Goal: Transaction & Acquisition: Download file/media

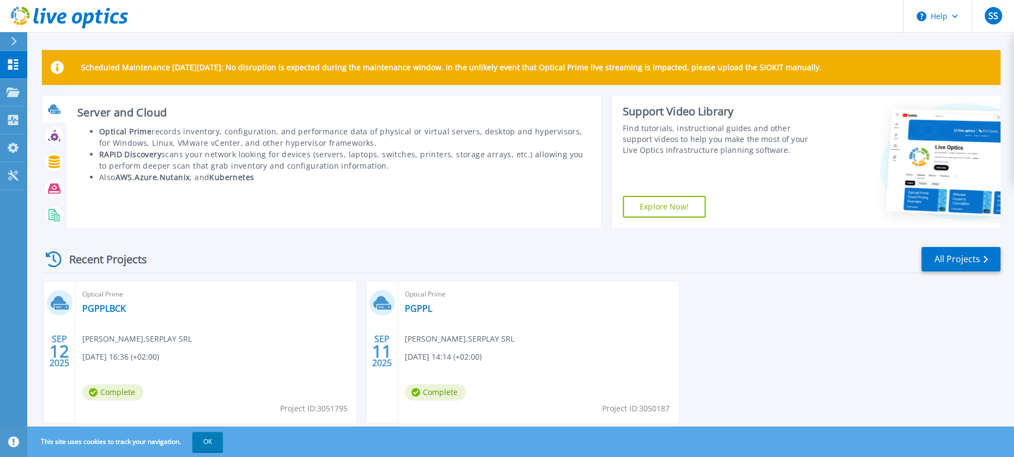
click at [56, 106] on icon at bounding box center [53, 109] width 11 height 8
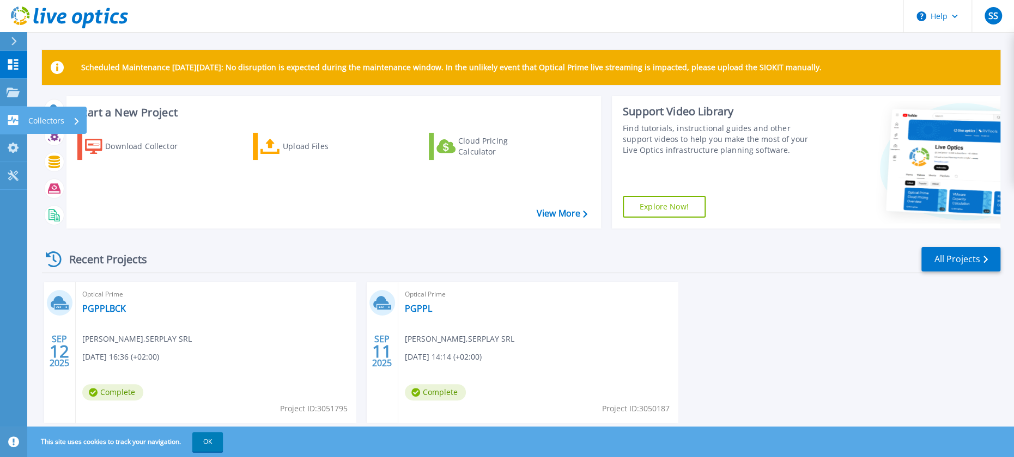
click at [48, 120] on p "Collectors" at bounding box center [46, 121] width 36 height 28
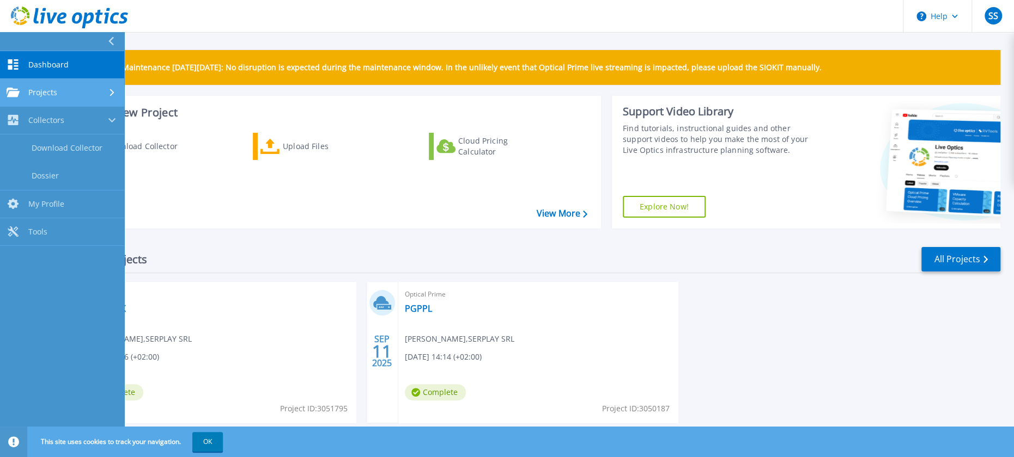
click at [39, 93] on span "Projects" at bounding box center [42, 93] width 29 height 10
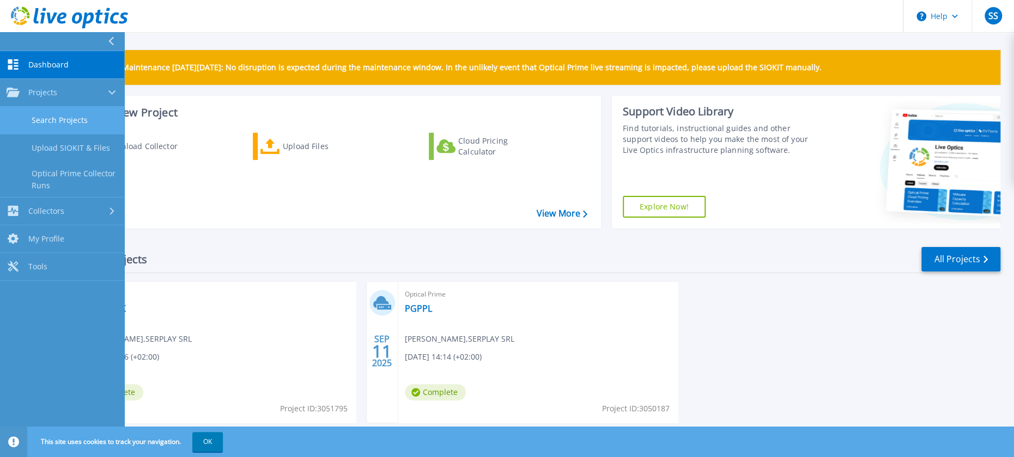
click at [50, 117] on link "Search Projects" at bounding box center [62, 121] width 124 height 28
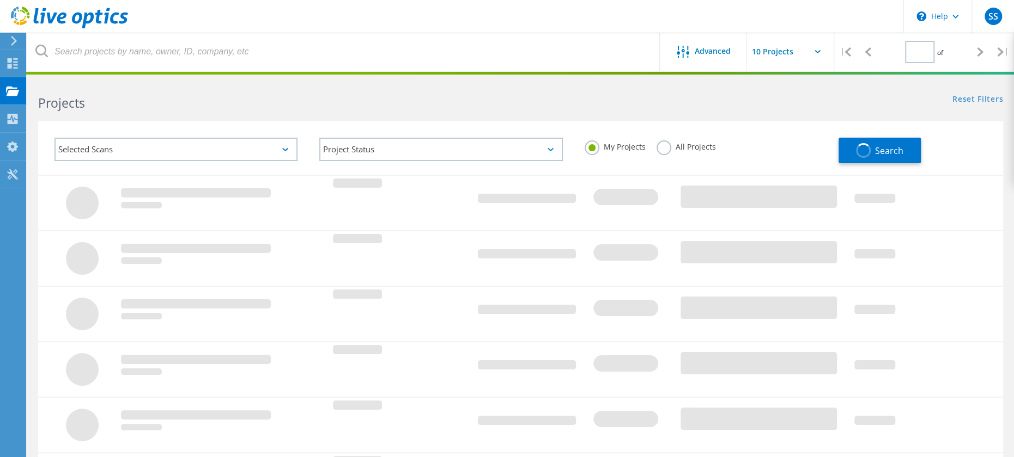
type input "1"
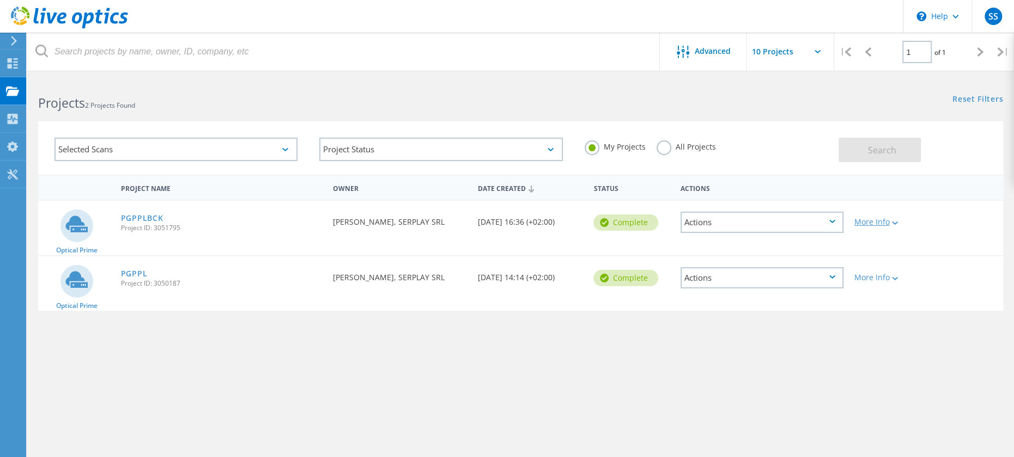
click at [887, 223] on div "More Info" at bounding box center [887, 222] width 66 height 8
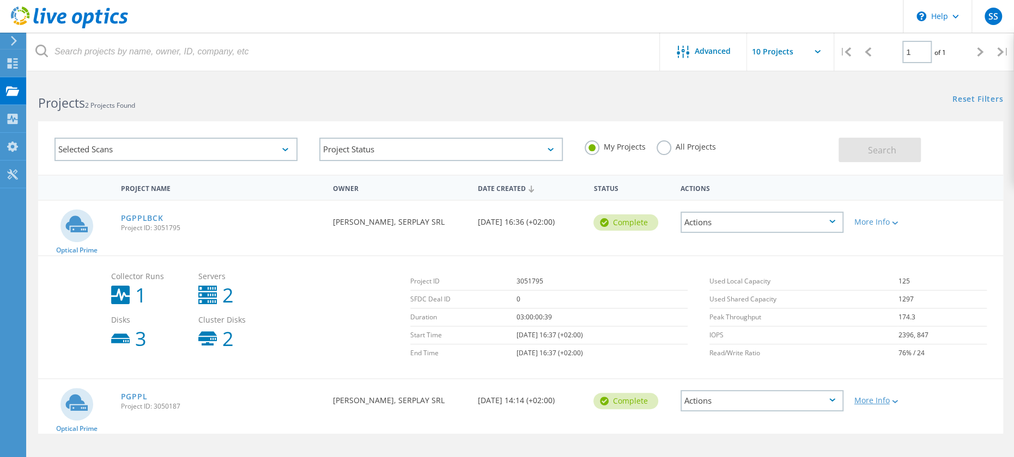
click at [880, 401] on div "More Info" at bounding box center [887, 401] width 66 height 8
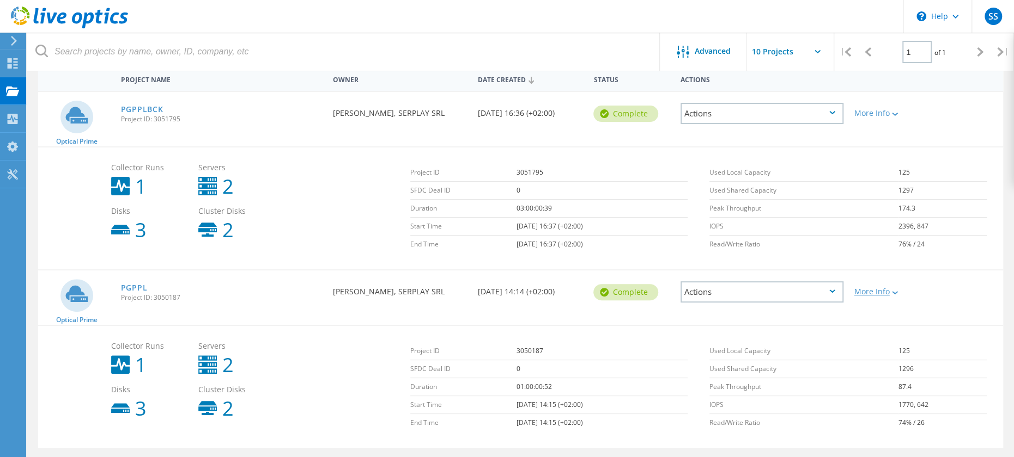
scroll to position [142, 0]
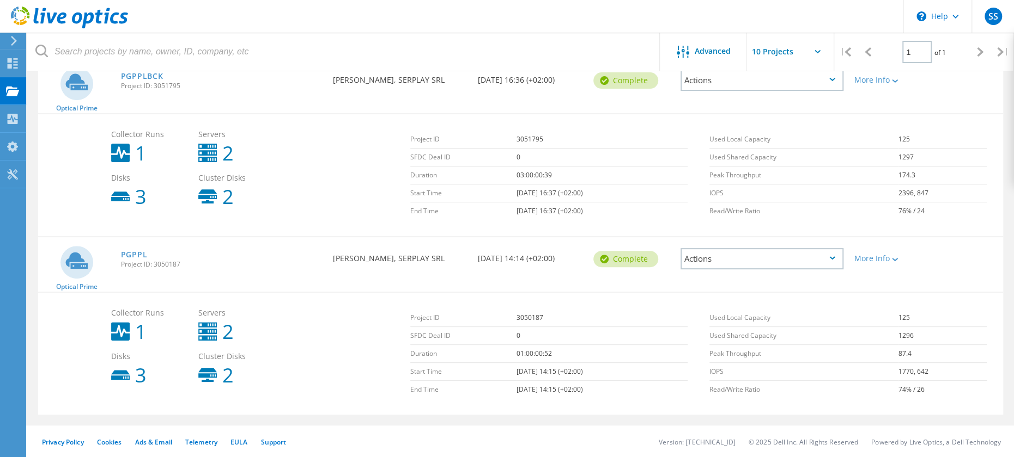
click at [771, 258] on div "Actions" at bounding box center [761, 258] width 163 height 21
click at [724, 265] on div "Share" at bounding box center [761, 267] width 161 height 17
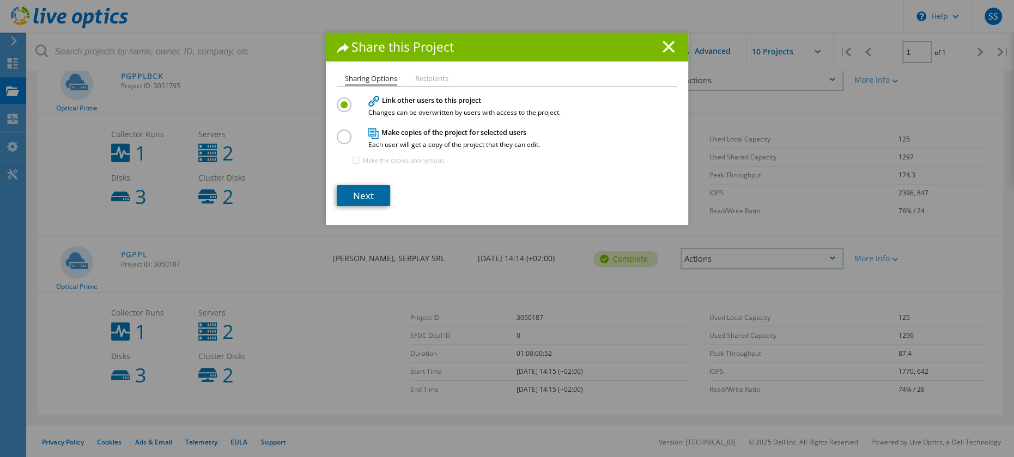
click at [365, 192] on link "Next" at bounding box center [363, 195] width 53 height 21
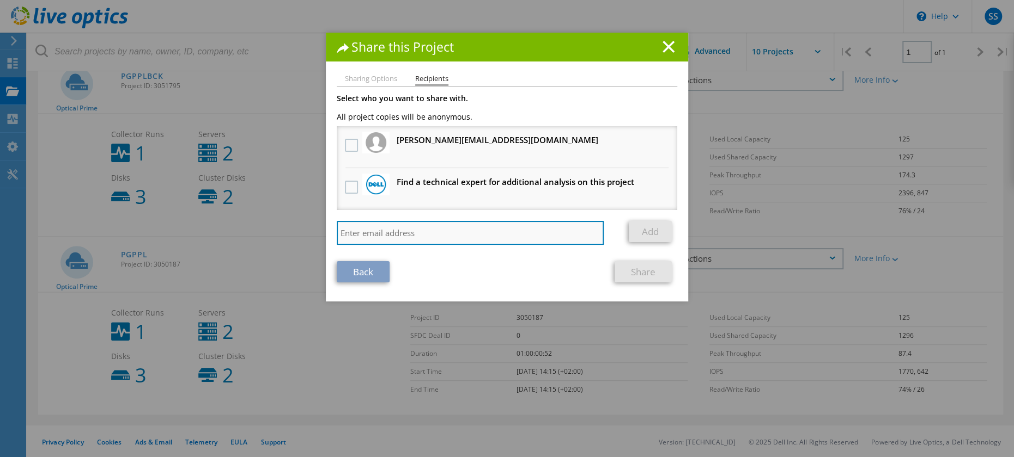
click at [368, 230] on input "search" at bounding box center [470, 233] width 267 height 24
click at [470, 234] on input "search" at bounding box center [470, 233] width 267 height 24
paste input "alessandro.monti@gci-si.it"
type input "alessandro.monti@gci-si.it"
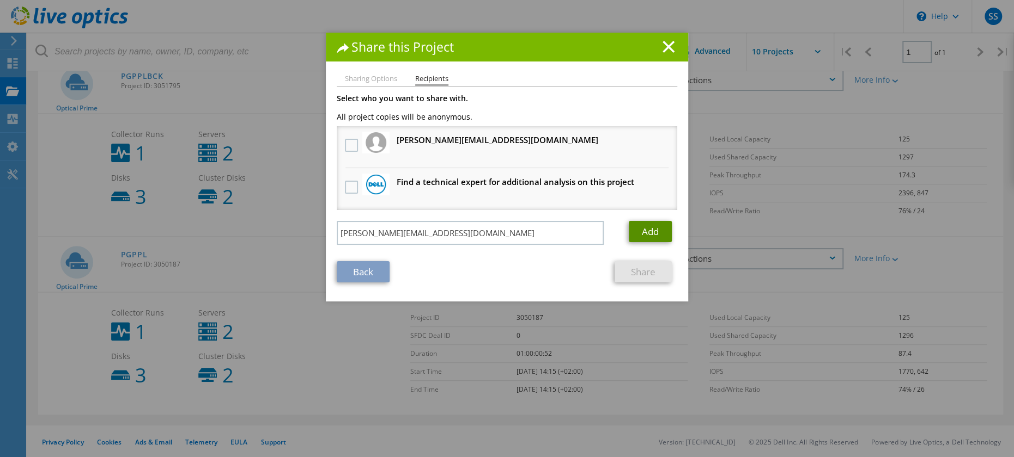
click at [655, 230] on link "Add" at bounding box center [649, 231] width 43 height 21
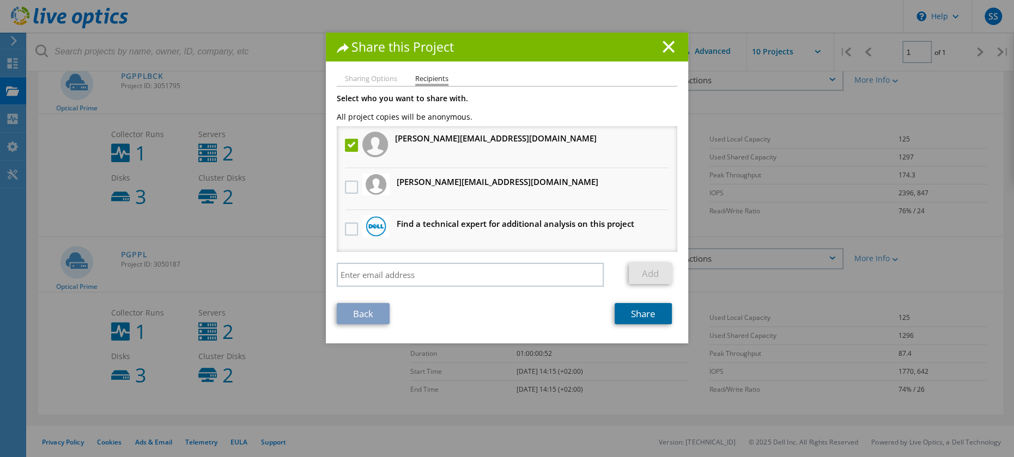
click at [636, 316] on link "Share" at bounding box center [642, 313] width 57 height 21
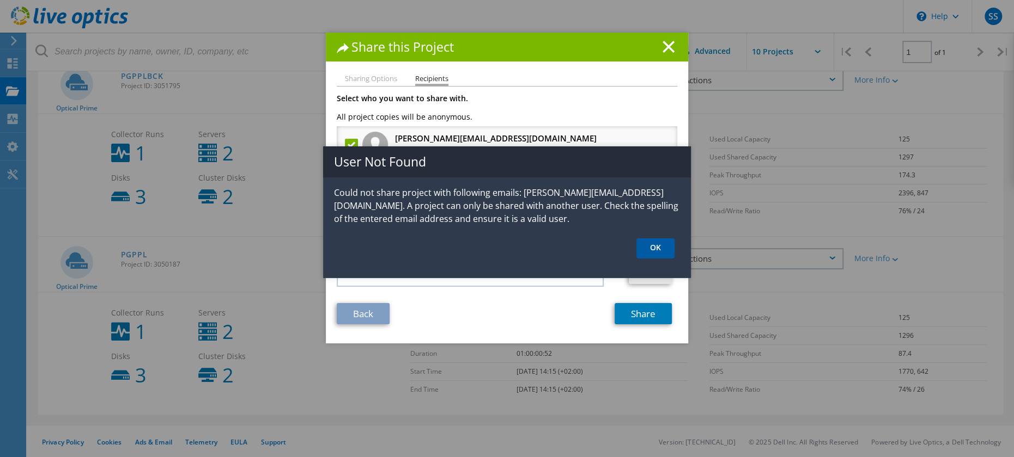
click at [652, 246] on link "OK" at bounding box center [655, 249] width 38 height 20
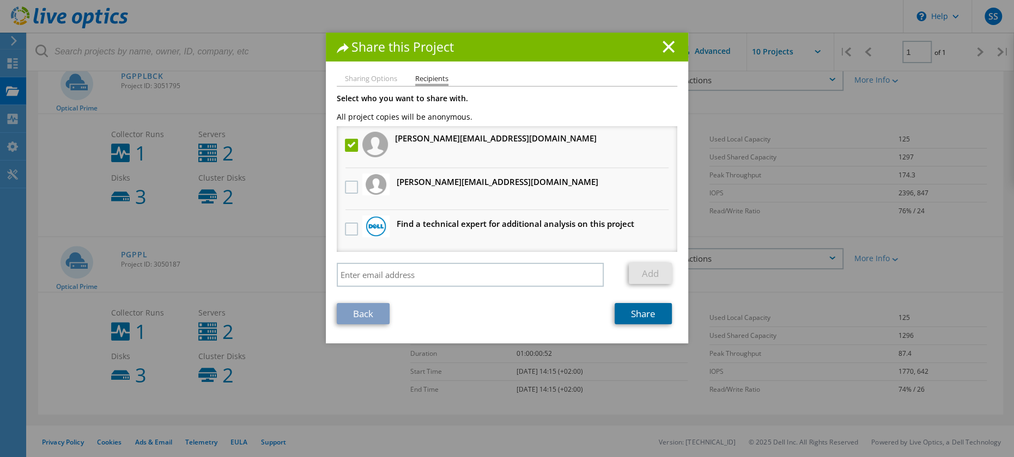
click at [649, 308] on link "Share" at bounding box center [642, 313] width 57 height 21
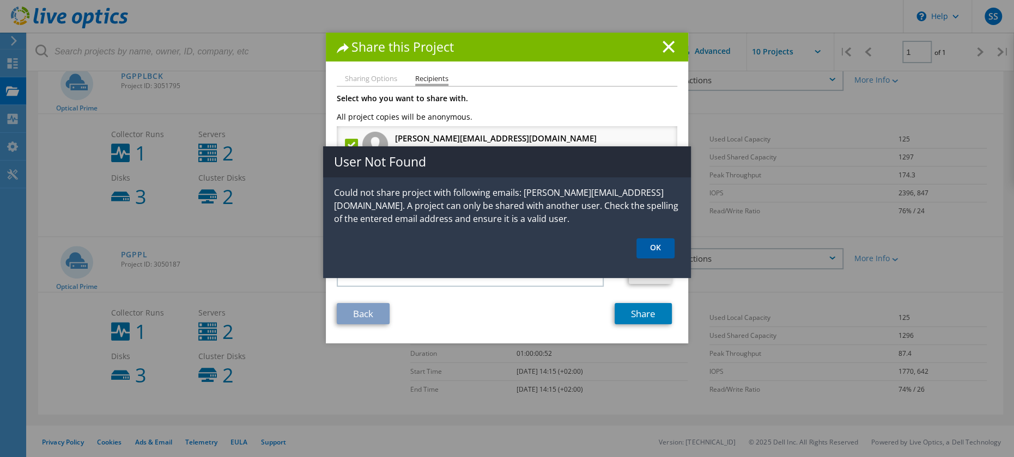
click at [651, 242] on link "OK" at bounding box center [655, 249] width 38 height 20
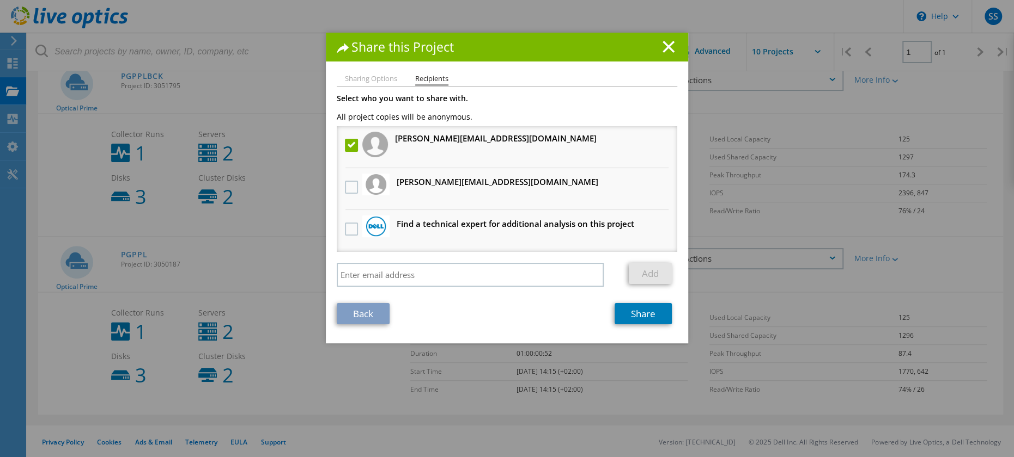
click at [545, 138] on li "alessandro.monti@gci-si.it" at bounding box center [507, 147] width 340 height 42
click at [483, 227] on h3 "Find a technical expert for additional analysis on this project" at bounding box center [514, 224] width 237 height 14
click at [369, 84] on ul "Sharing Options Recipients" at bounding box center [507, 80] width 340 height 11
click at [345, 145] on label at bounding box center [353, 145] width 16 height 13
click at [0, 0] on input "checkbox" at bounding box center [0, 0] width 0 height 0
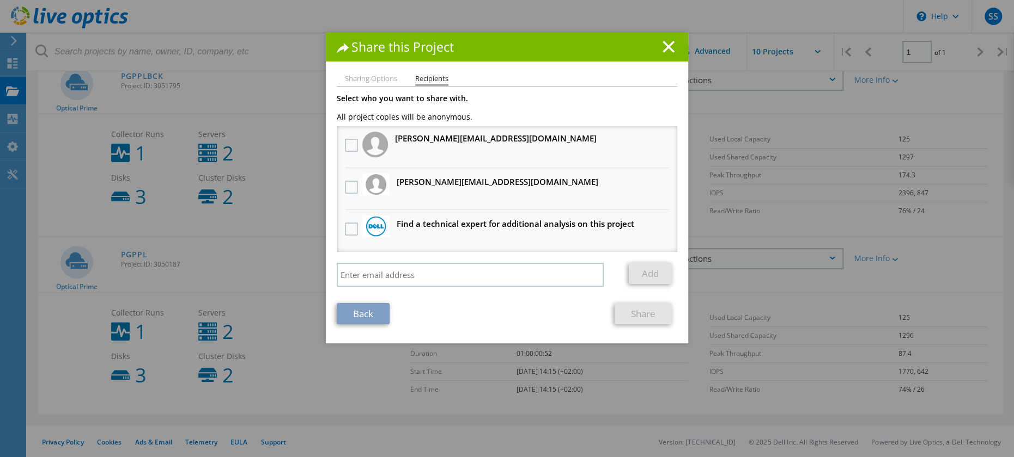
click at [362, 76] on li "Sharing Options" at bounding box center [371, 79] width 52 height 9
click at [350, 229] on label at bounding box center [353, 229] width 16 height 13
click at [0, 0] on input "checkbox" at bounding box center [0, 0] width 0 height 0
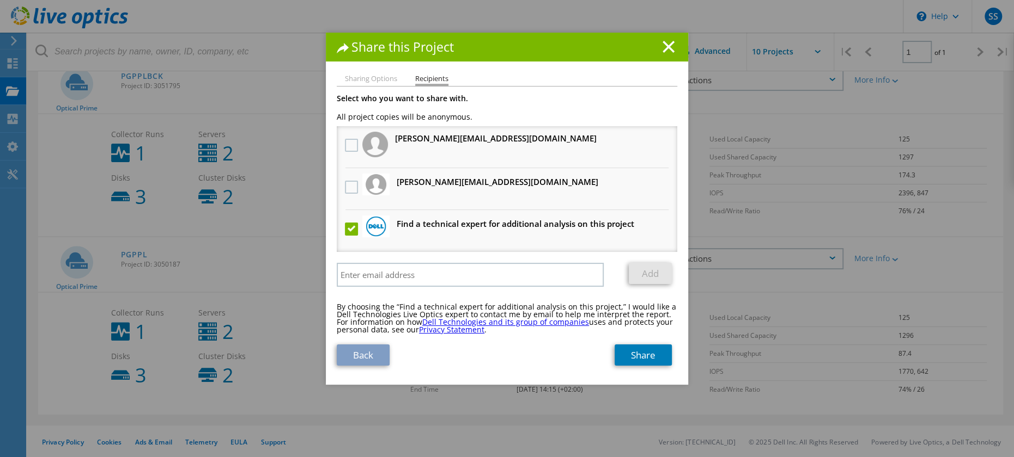
click at [344, 242] on li "Find a technical expert for additional analysis on this project" at bounding box center [507, 231] width 340 height 42
click at [347, 226] on label at bounding box center [353, 229] width 16 height 13
click at [0, 0] on input "checkbox" at bounding box center [0, 0] width 0 height 0
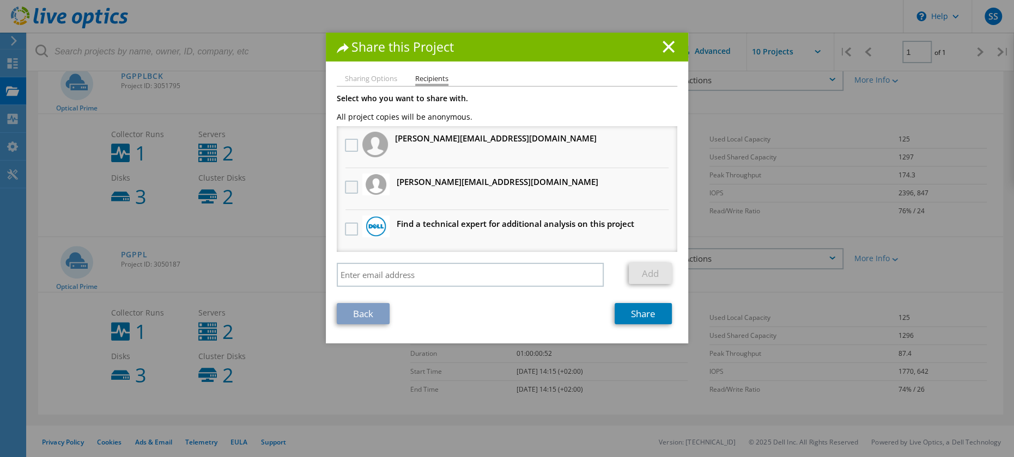
click at [346, 188] on label at bounding box center [353, 187] width 16 height 13
click at [0, 0] on input "checkbox" at bounding box center [0, 0] width 0 height 0
click at [346, 144] on label at bounding box center [353, 145] width 16 height 13
click at [0, 0] on input "checkbox" at bounding box center [0, 0] width 0 height 0
click at [656, 309] on link "Share" at bounding box center [642, 313] width 57 height 21
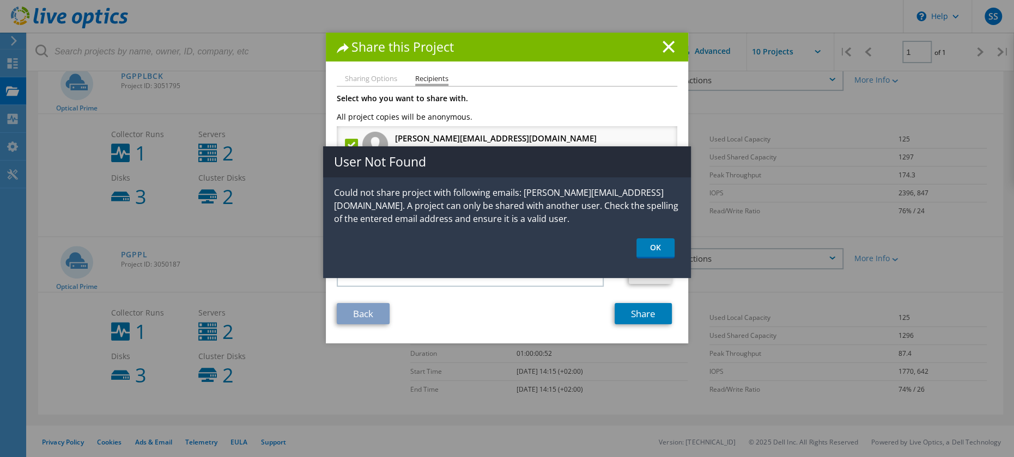
click at [657, 234] on div "User Not Found Could not share project with following emails: alessandro.monti@…" at bounding box center [507, 212] width 368 height 132
click at [656, 243] on link "OK" at bounding box center [655, 249] width 38 height 20
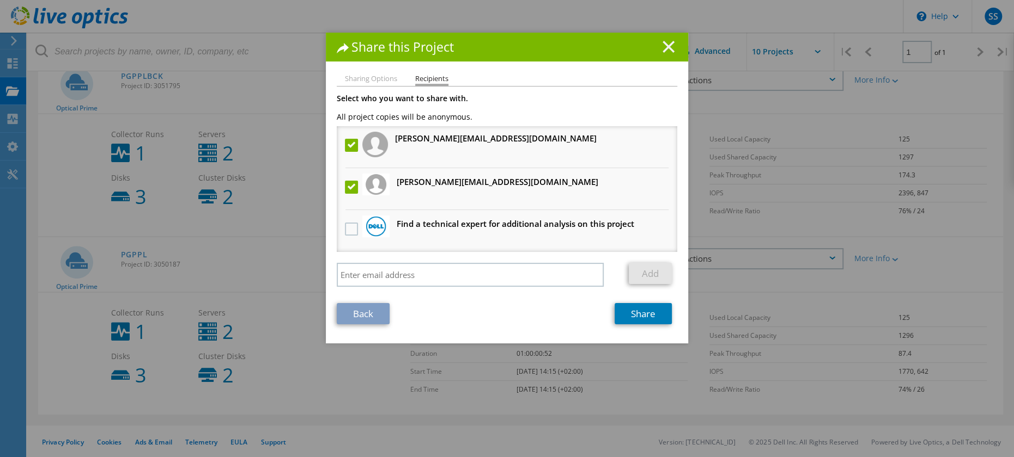
click at [662, 47] on icon at bounding box center [668, 47] width 12 height 12
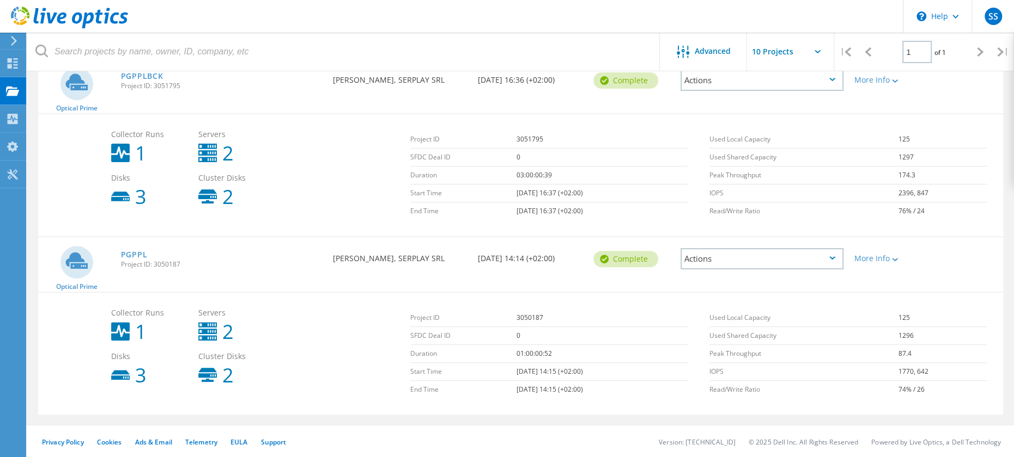
click at [788, 255] on div "Actions" at bounding box center [761, 258] width 163 height 21
click at [727, 262] on div "Share" at bounding box center [761, 267] width 161 height 17
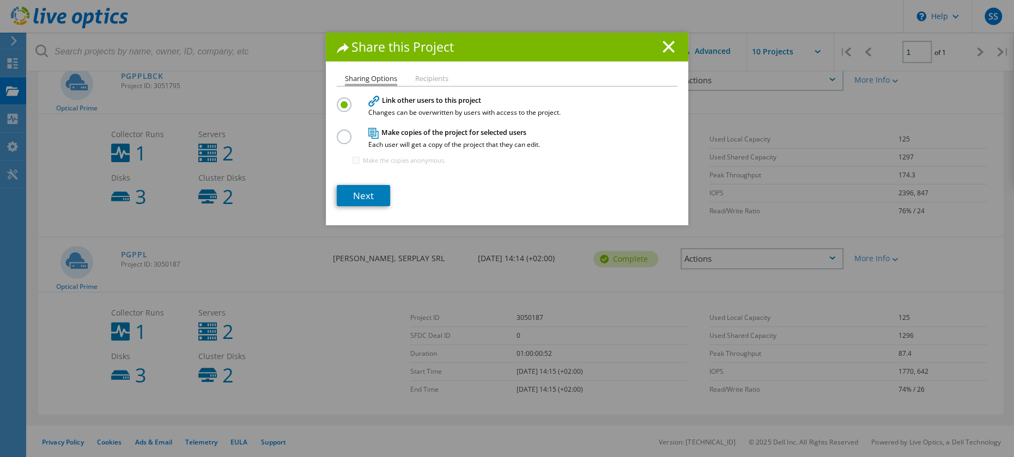
click at [337, 132] on label at bounding box center [346, 131] width 19 height 3
click at [0, 0] on input "radio" at bounding box center [0, 0] width 0 height 0
click at [346, 191] on link "Next" at bounding box center [363, 195] width 53 height 21
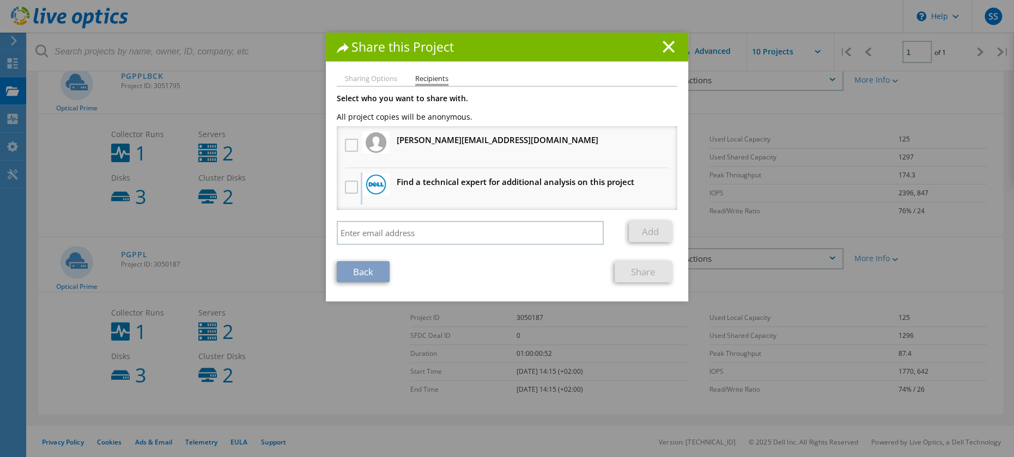
drag, startPoint x: 346, startPoint y: 191, endPoint x: 359, endPoint y: 115, distance: 76.9
click at [359, 123] on div "Select who you want to share with. All project copies will be anonymous. stefan…" at bounding box center [507, 173] width 340 height 156
drag, startPoint x: 359, startPoint y: 115, endPoint x: 349, endPoint y: 72, distance: 43.9
click at [349, 72] on div "Share this Project Sharing Options Recipients Link other users to this project …" at bounding box center [507, 167] width 362 height 269
click at [348, 78] on li "Sharing Options" at bounding box center [371, 79] width 52 height 9
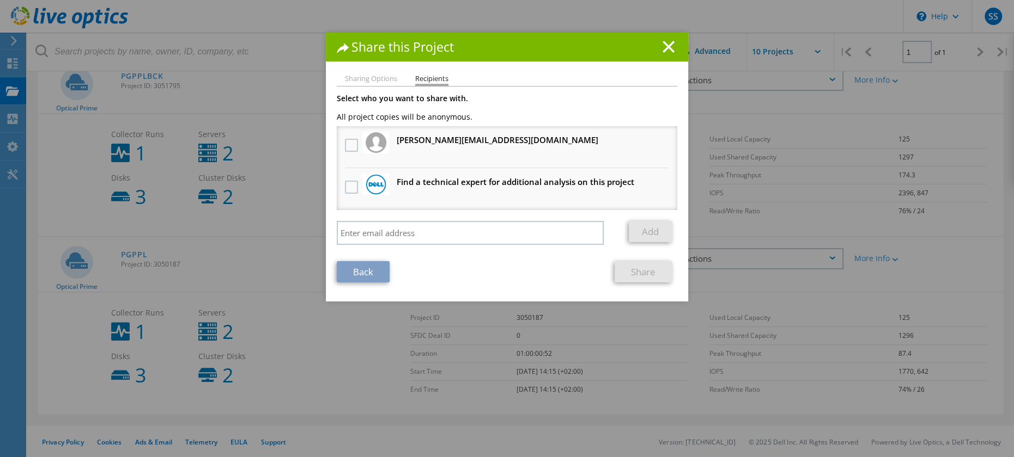
click at [339, 46] on icon at bounding box center [343, 48] width 12 height 10
click at [666, 45] on line at bounding box center [668, 46] width 11 height 11
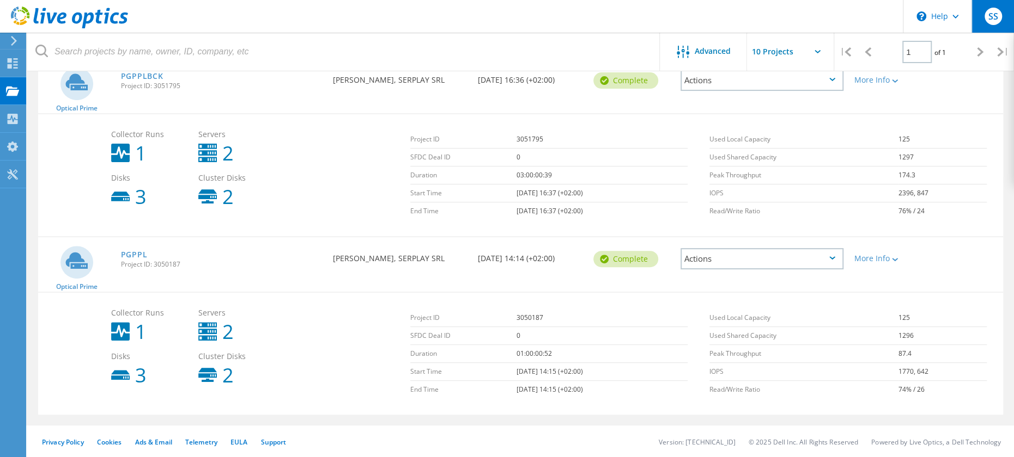
click at [996, 19] on span "SS" at bounding box center [992, 16] width 10 height 9
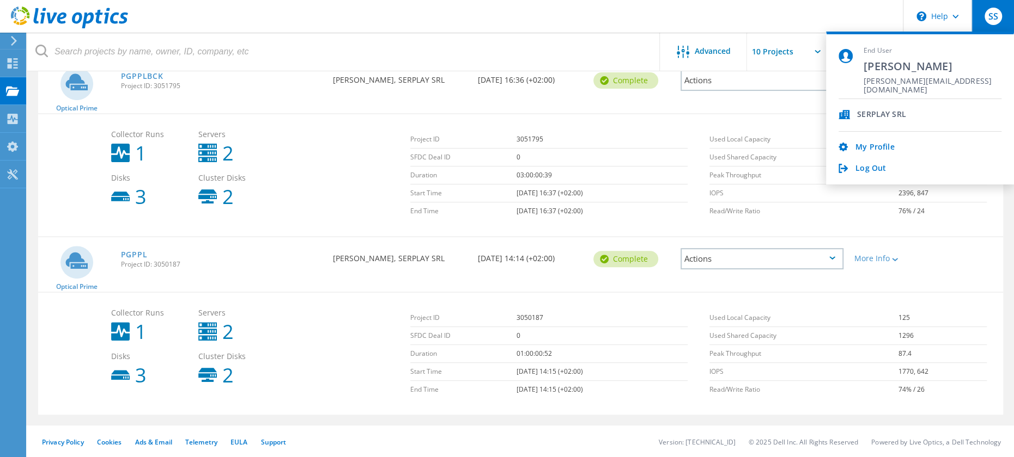
click at [996, 19] on span "SS" at bounding box center [992, 16] width 10 height 9
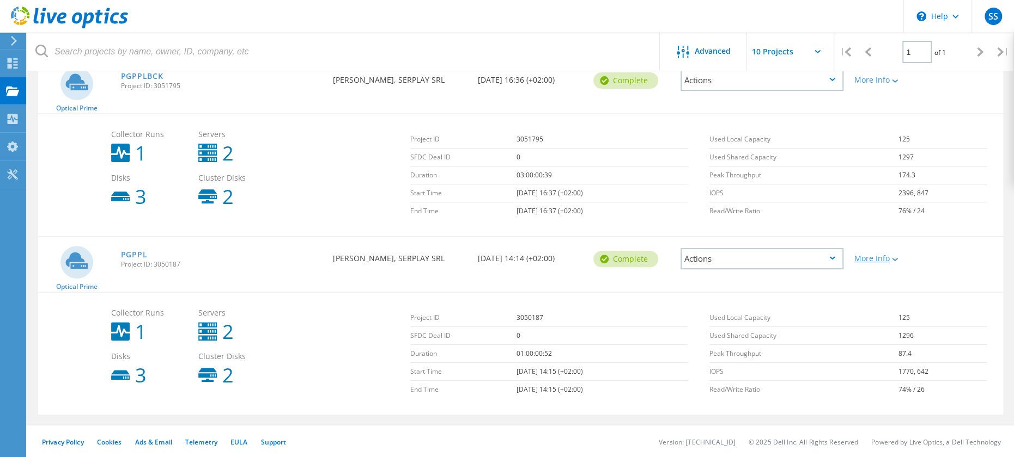
click at [871, 261] on div "More Info" at bounding box center [887, 259] width 66 height 8
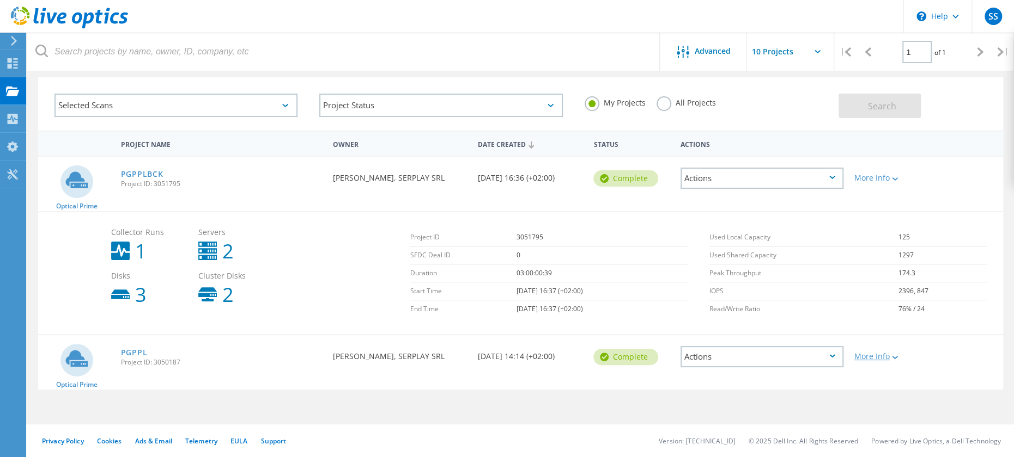
scroll to position [44, 0]
click at [874, 355] on div "More Info" at bounding box center [887, 357] width 66 height 8
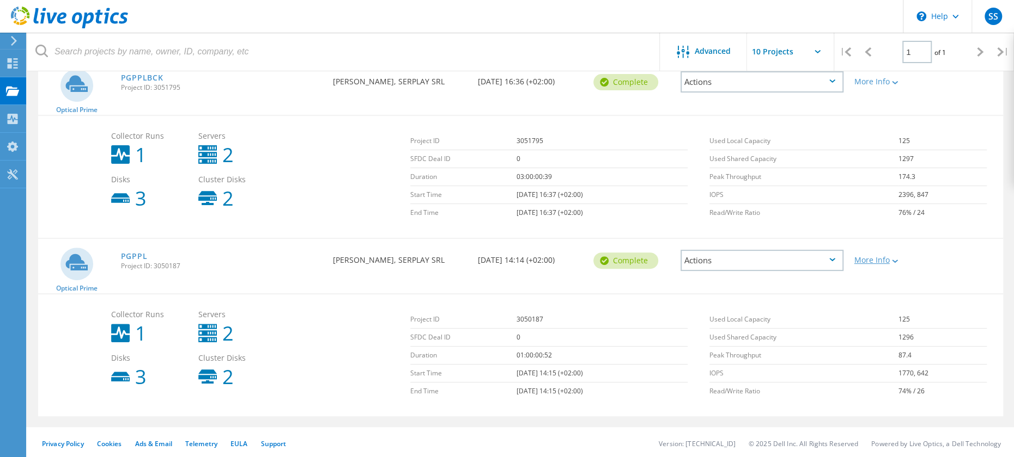
scroll to position [142, 0]
click at [776, 260] on div "Actions" at bounding box center [761, 258] width 163 height 21
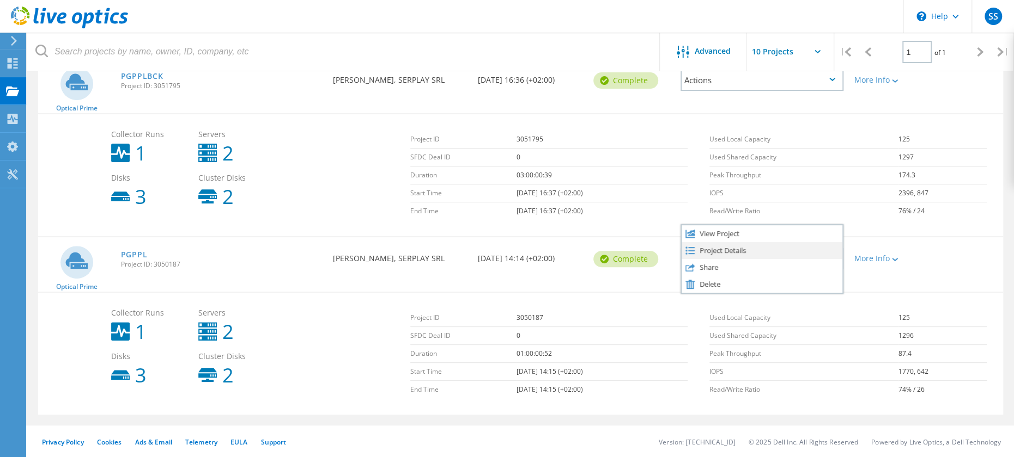
click at [745, 242] on div "Project Details" at bounding box center [761, 250] width 161 height 17
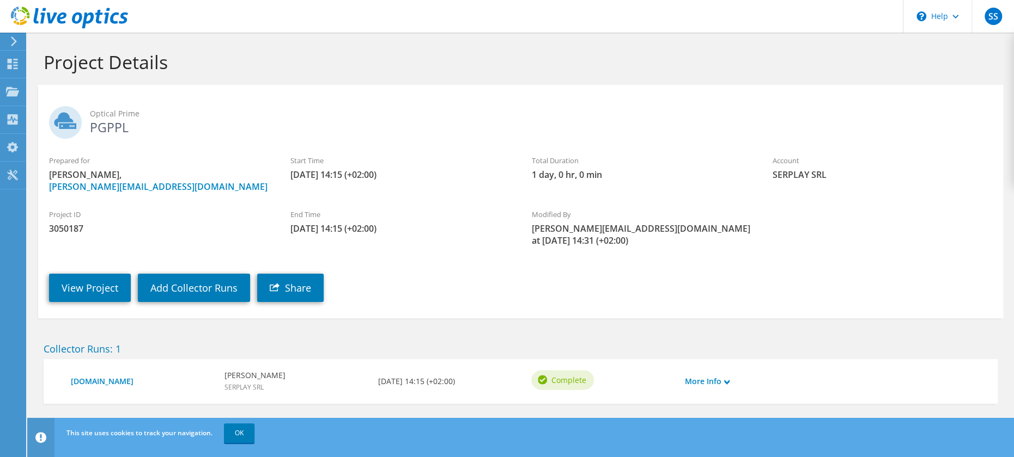
scroll to position [11, 0]
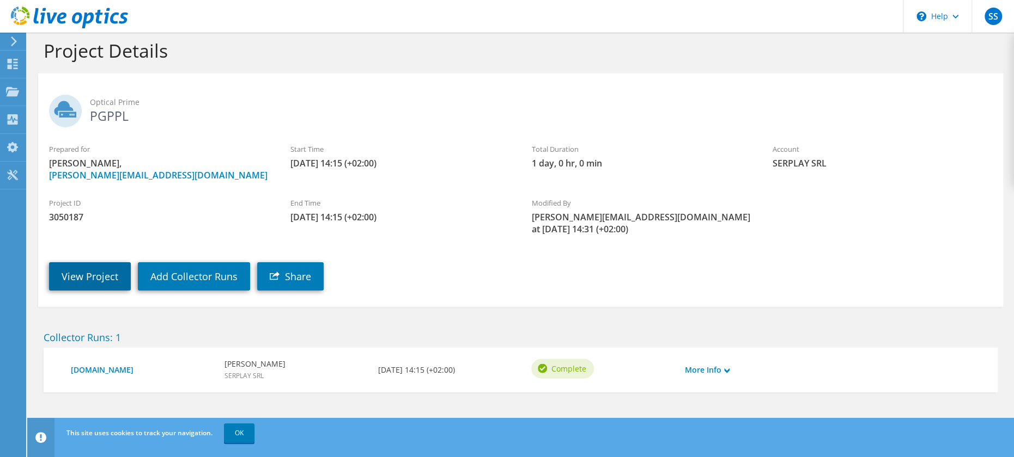
click at [96, 284] on link "View Project" at bounding box center [90, 276] width 82 height 28
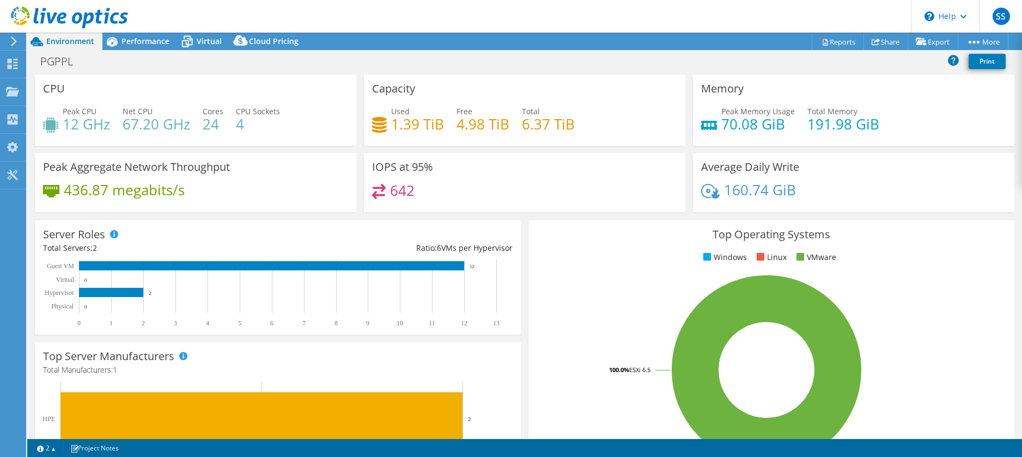
select select "USD"
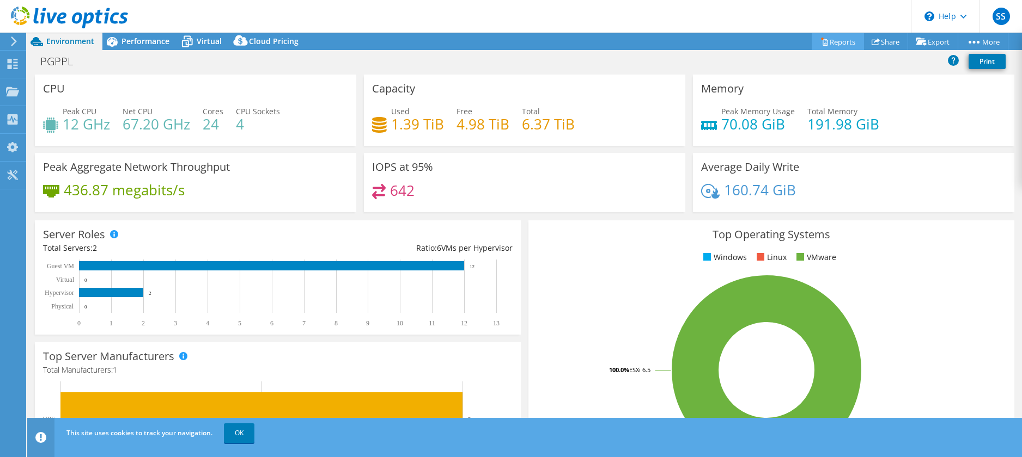
click at [845, 39] on link "Reports" at bounding box center [837, 41] width 52 height 17
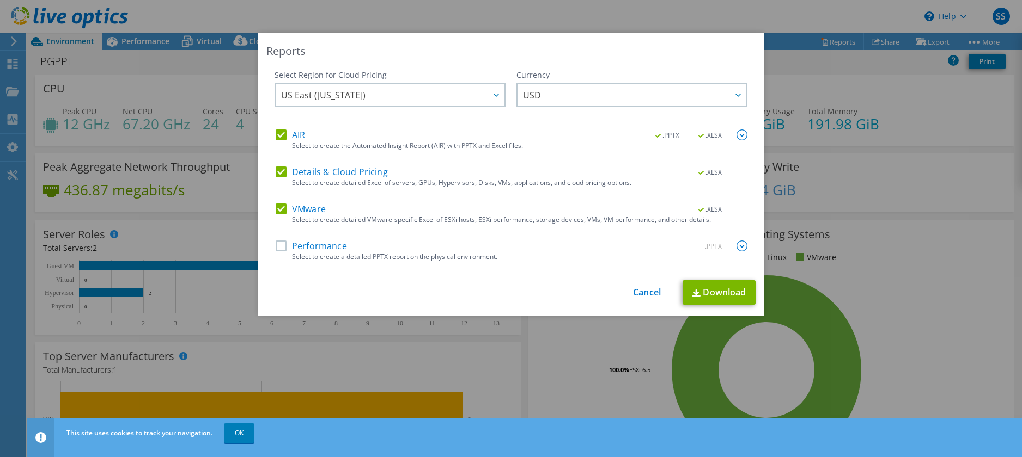
click at [317, 247] on label "Performance" at bounding box center [311, 246] width 71 height 11
click at [0, 0] on input "Performance" at bounding box center [0, 0] width 0 height 0
click at [401, 90] on span "US East (Virginia)" at bounding box center [392, 95] width 223 height 22
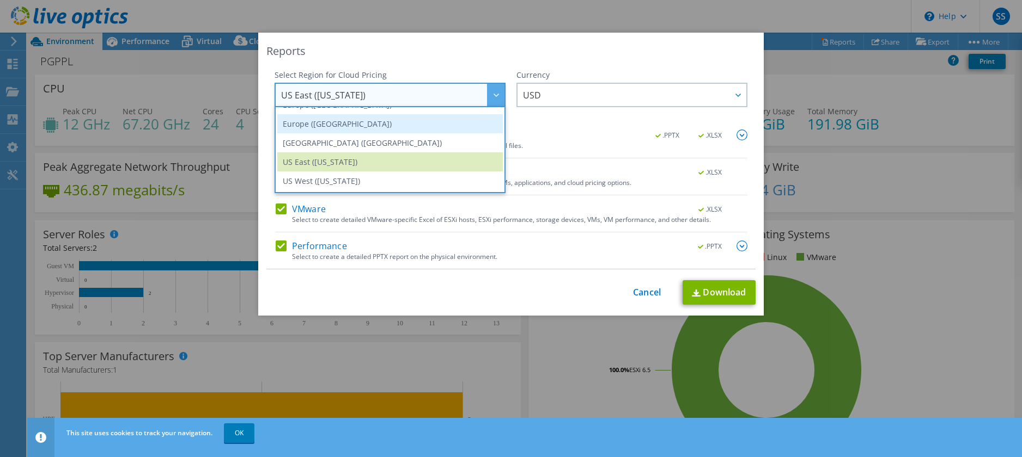
scroll to position [93, 0]
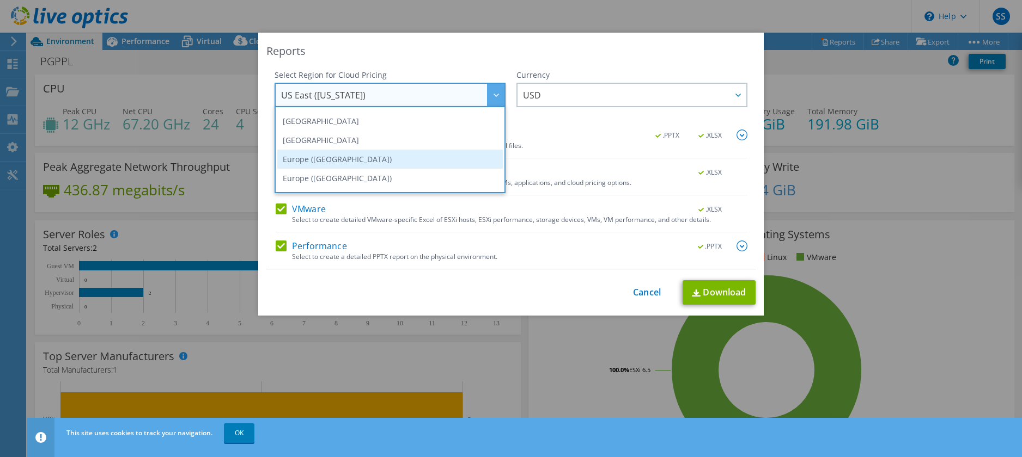
click at [359, 156] on li "Europe (Frankfurt)" at bounding box center [389, 159] width 225 height 19
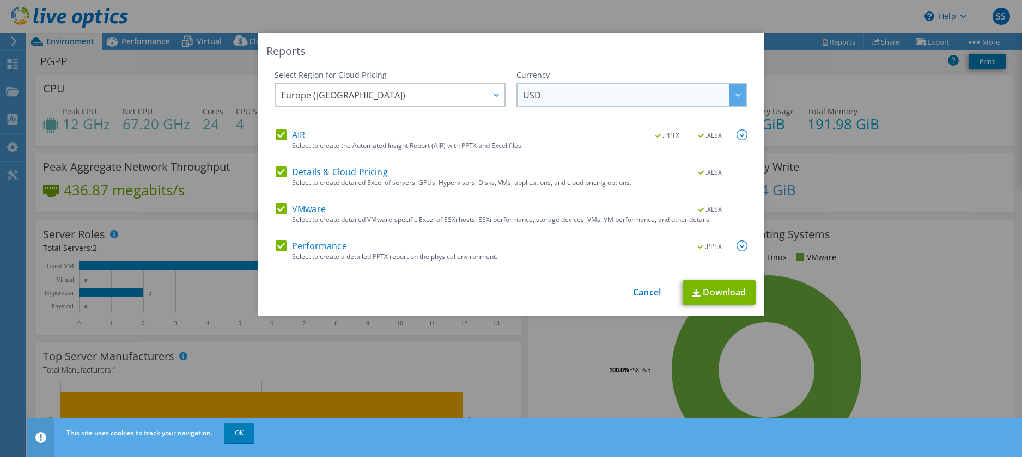
click at [579, 95] on span "USD" at bounding box center [634, 95] width 223 height 22
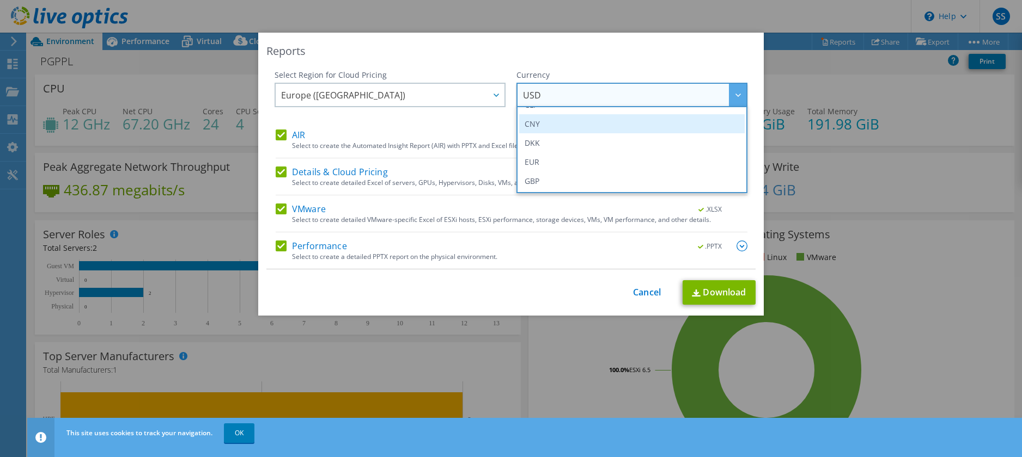
scroll to position [163, 0]
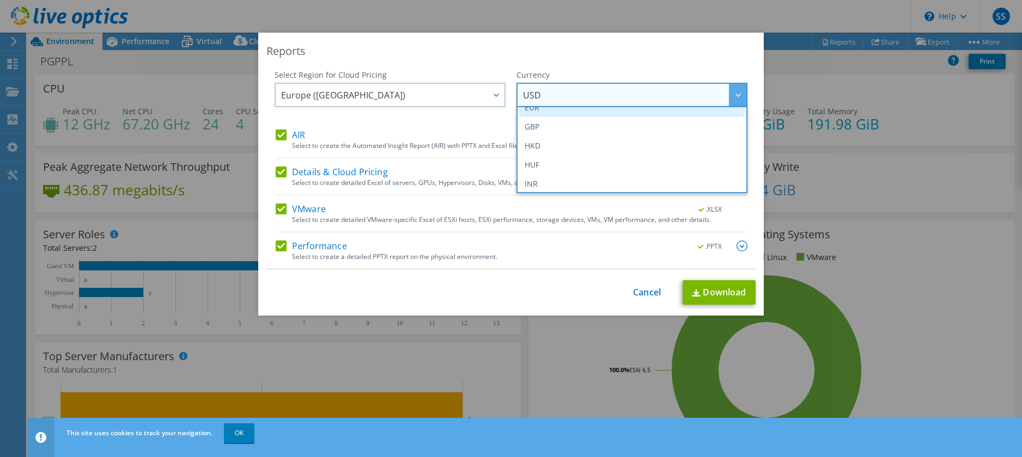
click at [549, 113] on li "EUR" at bounding box center [631, 107] width 225 height 19
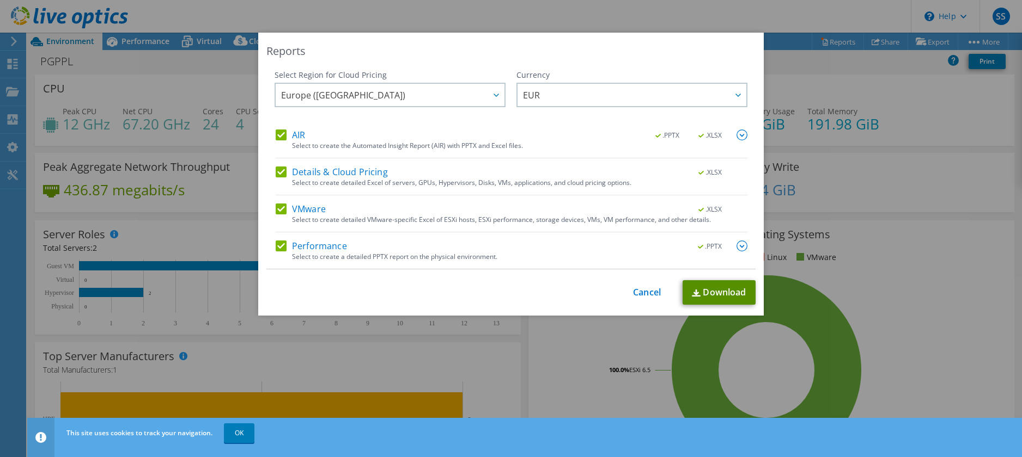
click at [716, 294] on link "Download" at bounding box center [718, 292] width 73 height 25
click at [694, 33] on div "Reports Select Region for Cloud Pricing Asia Pacific ([GEOGRAPHIC_DATA]) [GEOGR…" at bounding box center [510, 174] width 505 height 283
click at [640, 294] on link "Cancel" at bounding box center [647, 293] width 28 height 10
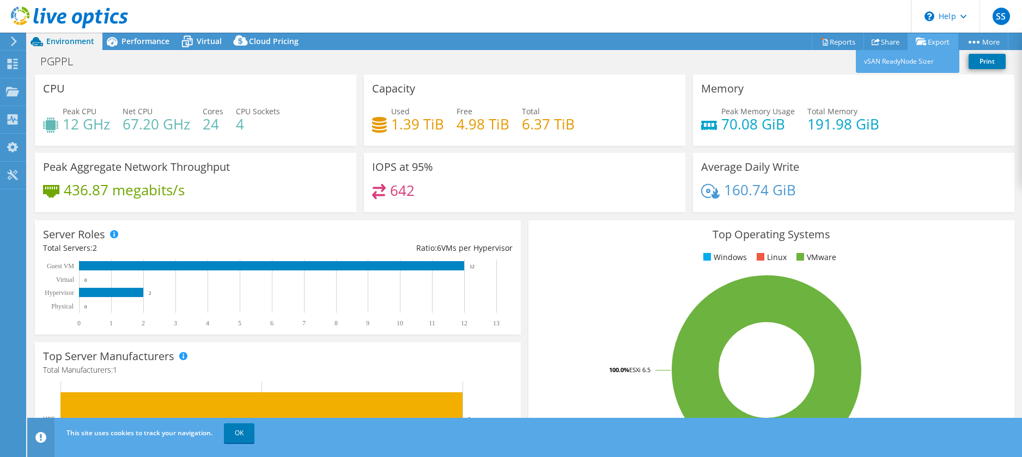
click at [930, 35] on link "Export" at bounding box center [932, 41] width 51 height 17
click at [920, 62] on link "vSAN ReadyNode Sizer" at bounding box center [907, 61] width 103 height 23
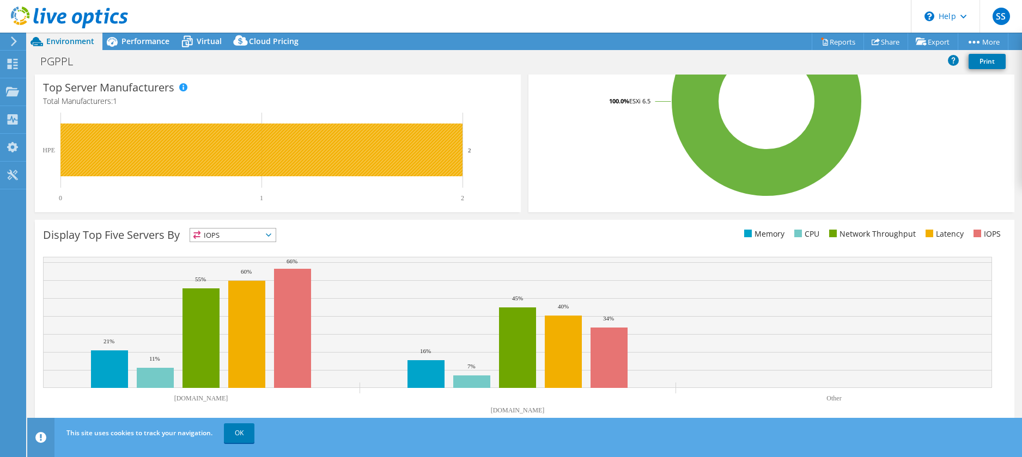
scroll to position [0, 0]
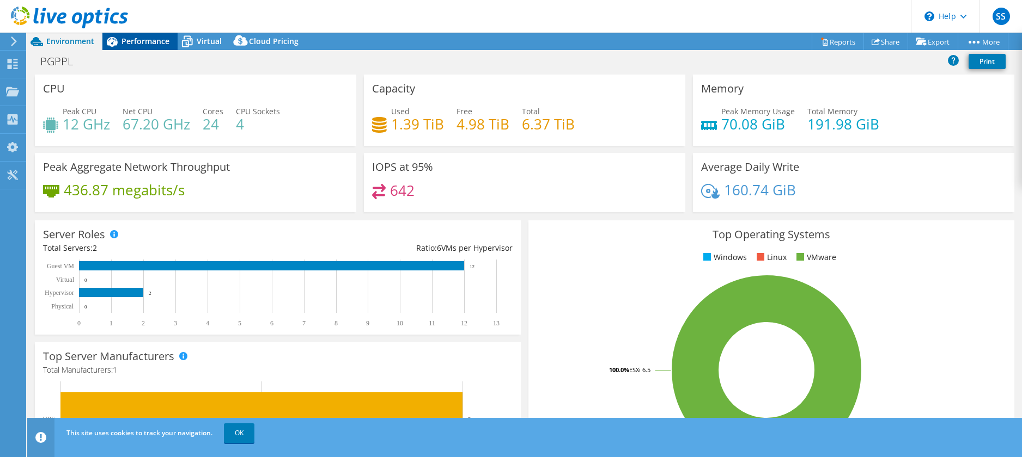
click at [123, 40] on span "Performance" at bounding box center [145, 41] width 48 height 10
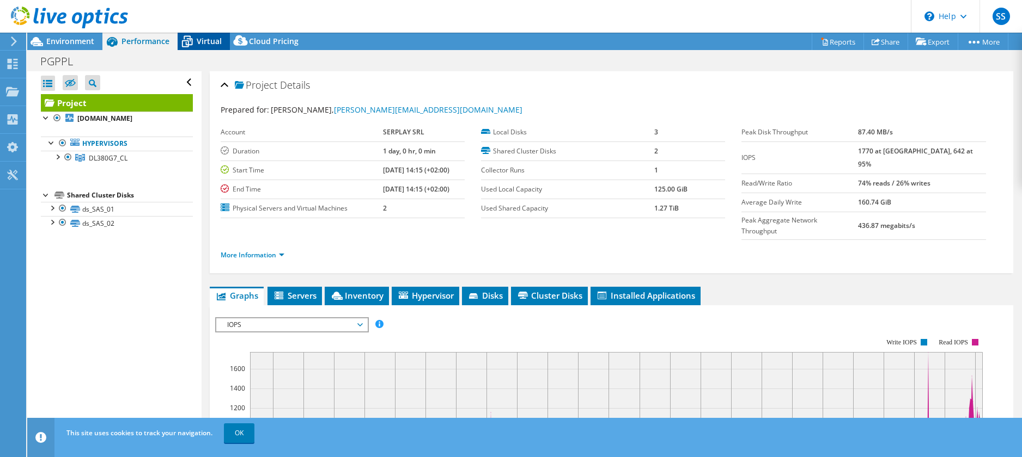
click at [209, 38] on span "Virtual" at bounding box center [209, 41] width 25 height 10
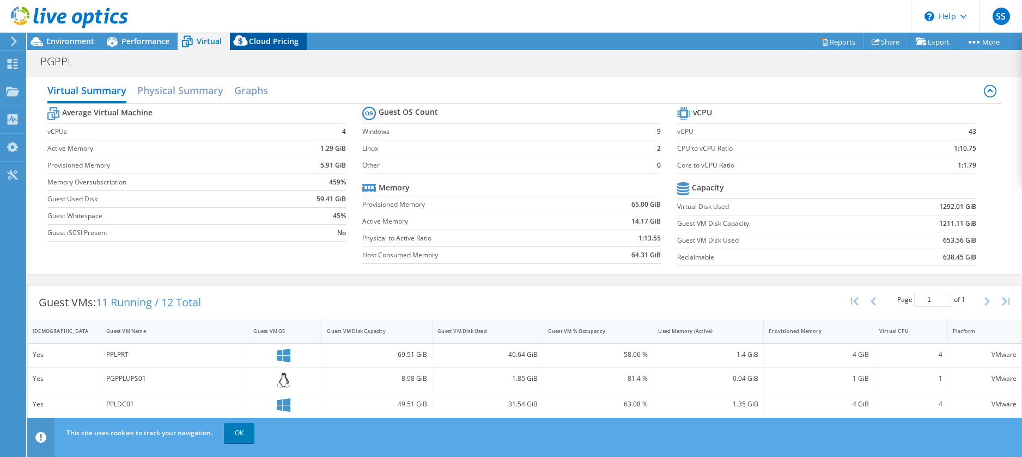
click at [257, 37] on span "Cloud Pricing" at bounding box center [274, 41] width 50 height 10
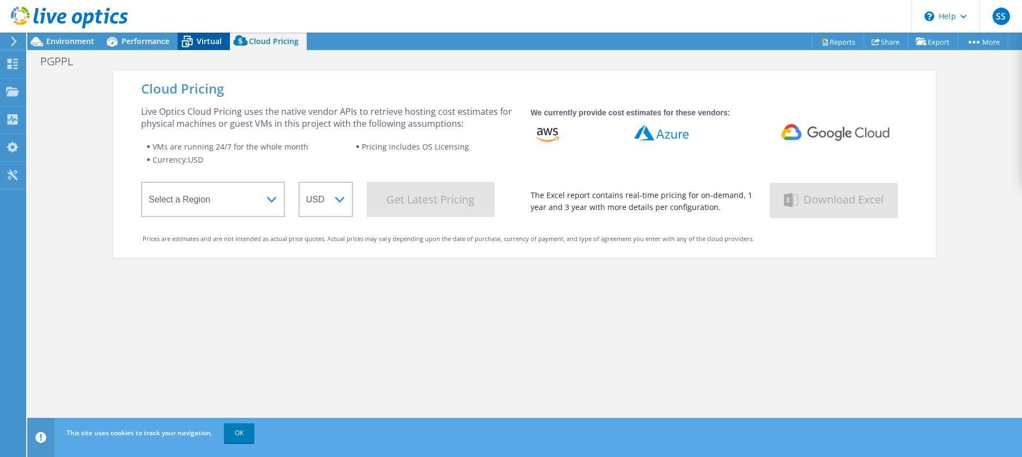
click at [193, 42] on icon at bounding box center [187, 41] width 19 height 19
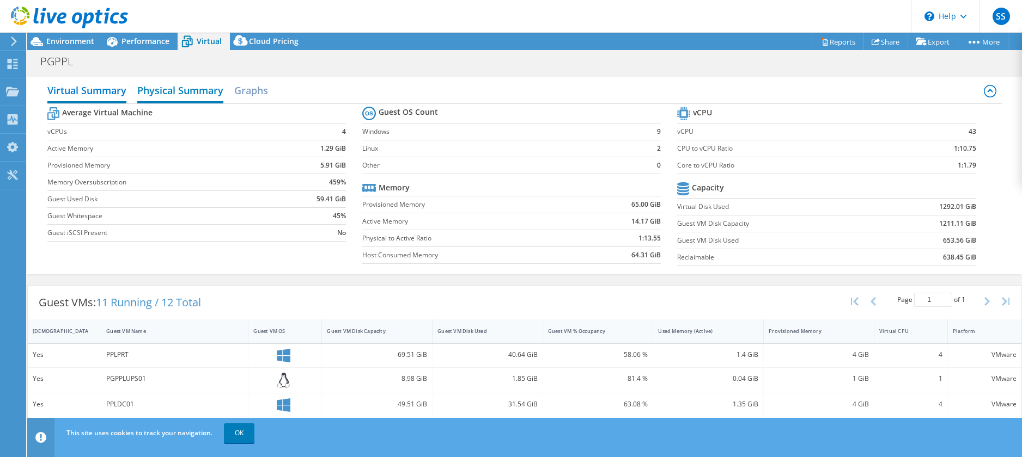
click at [206, 93] on h2 "Physical Summary" at bounding box center [180, 92] width 86 height 24
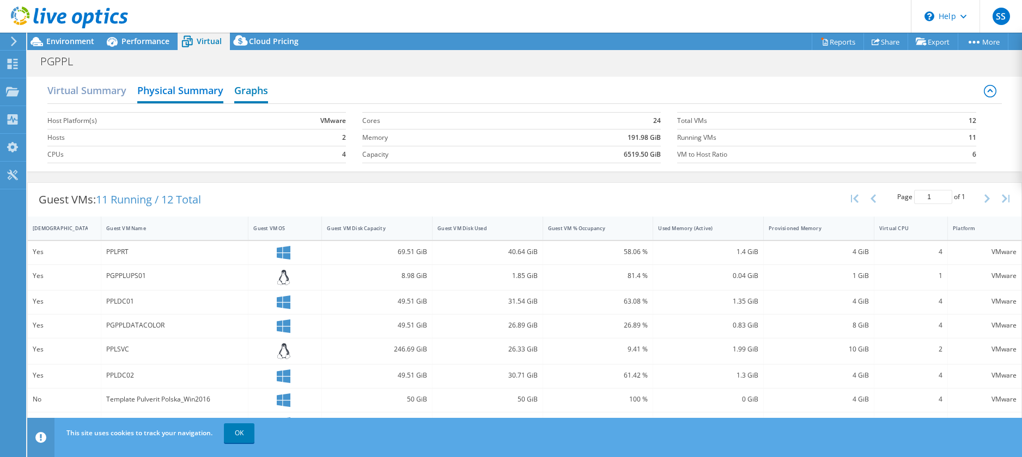
click at [261, 96] on h2 "Graphs" at bounding box center [251, 92] width 34 height 24
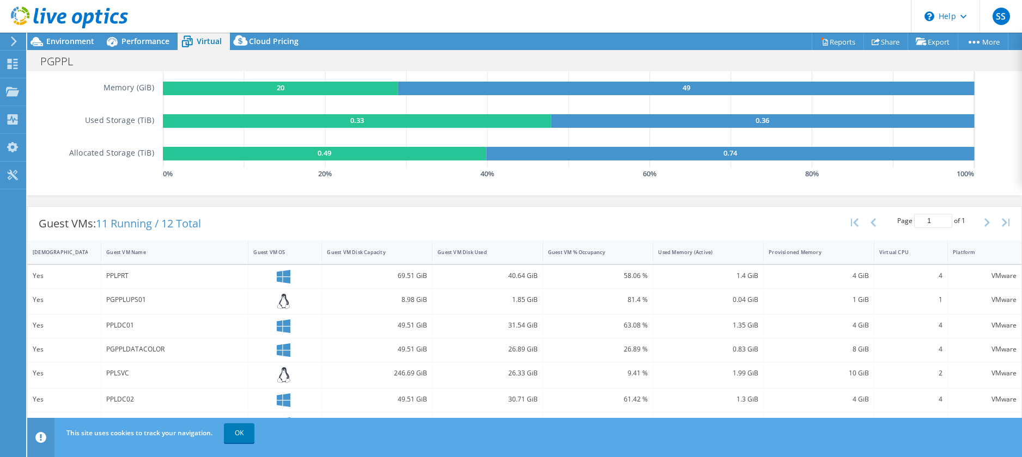
scroll to position [272, 0]
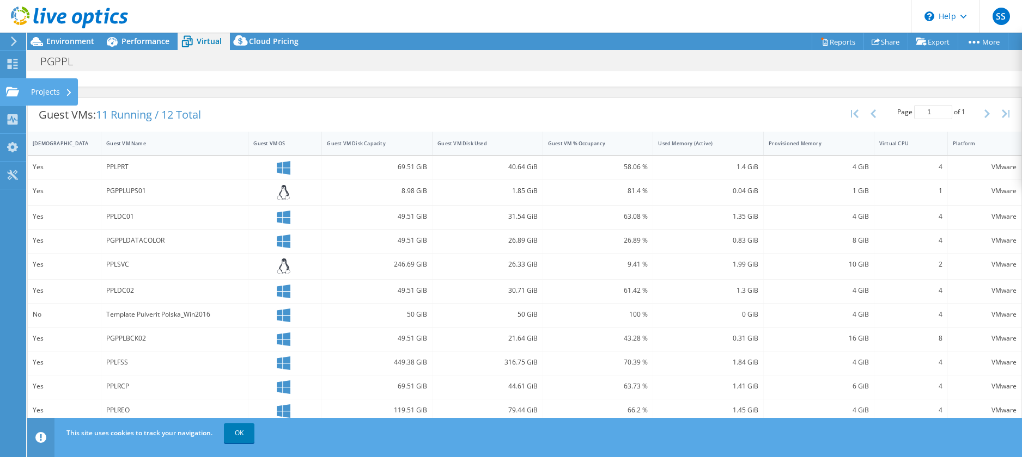
click at [7, 89] on use at bounding box center [12, 91] width 13 height 9
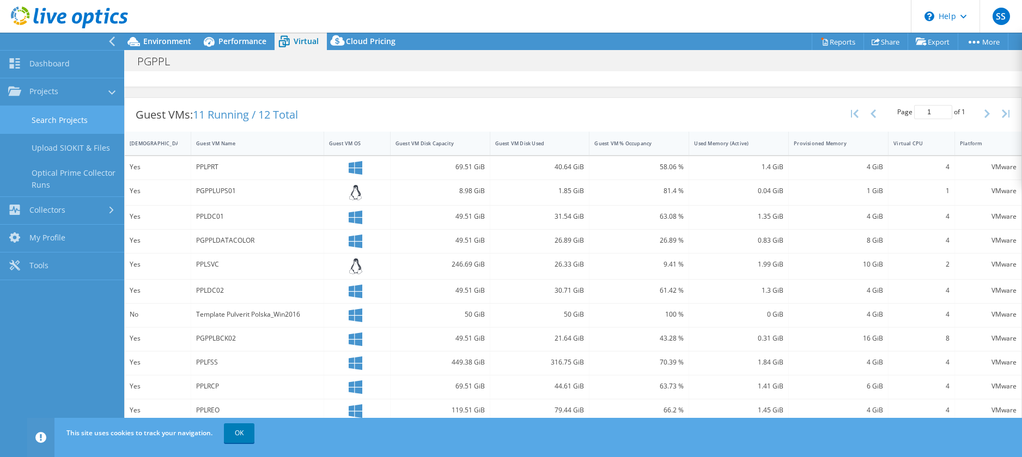
click at [53, 111] on link "Search Projects" at bounding box center [62, 120] width 124 height 28
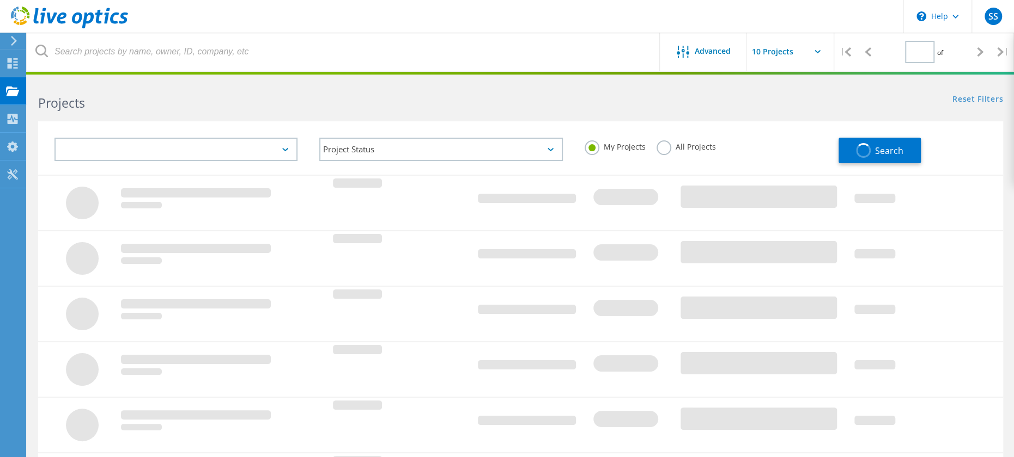
type input "1"
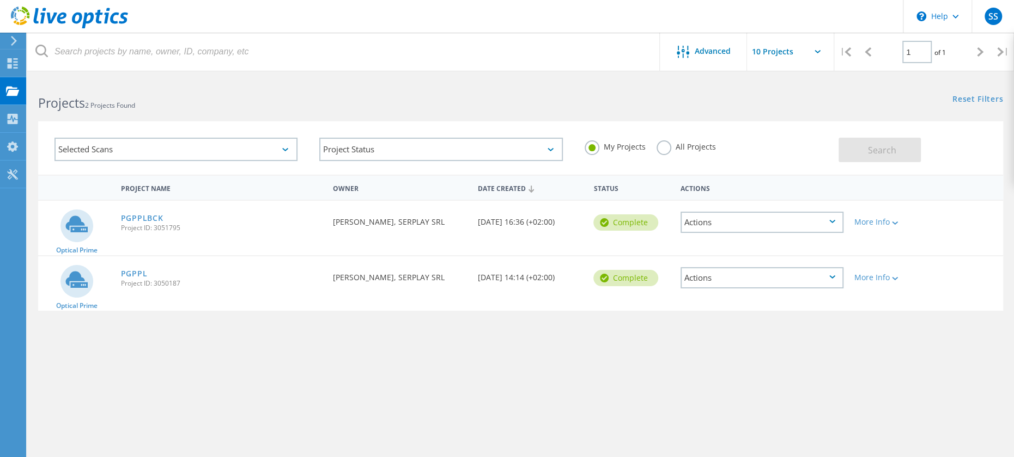
click at [814, 221] on div "Actions" at bounding box center [761, 222] width 163 height 21
click at [892, 219] on div at bounding box center [893, 222] width 8 height 7
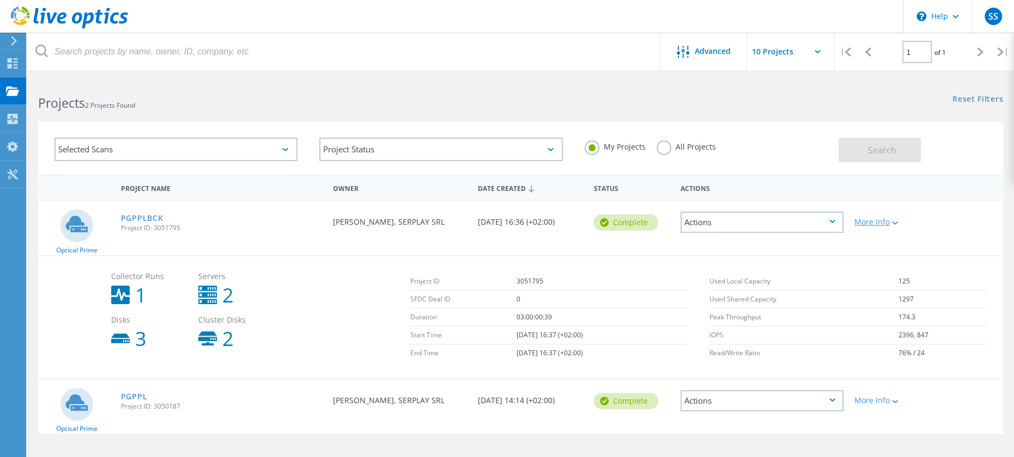
click at [886, 220] on div "More Info" at bounding box center [887, 222] width 66 height 8
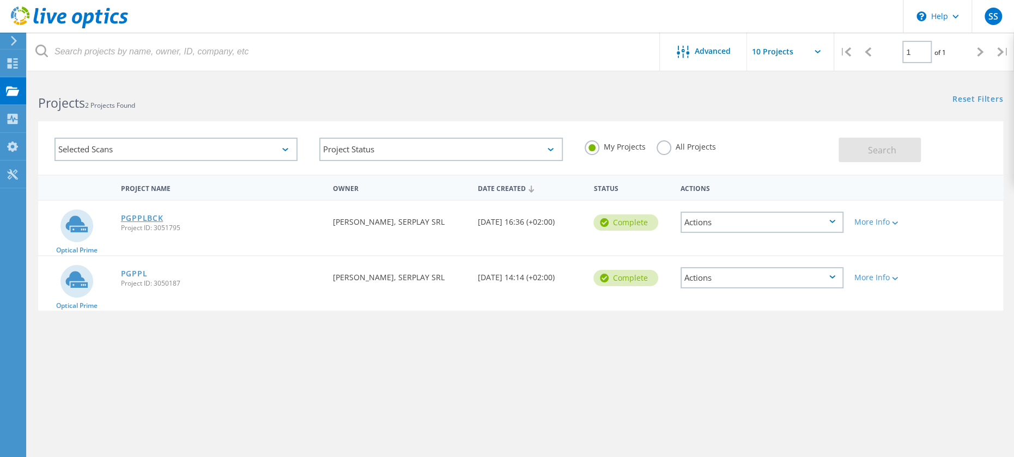
click at [138, 215] on link "PGPPLBCK" at bounding box center [142, 219] width 42 height 8
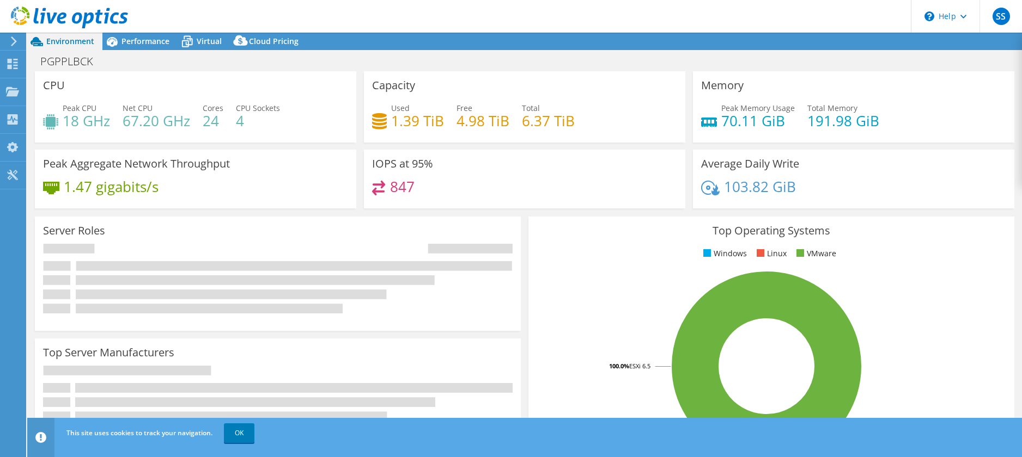
select select "USD"
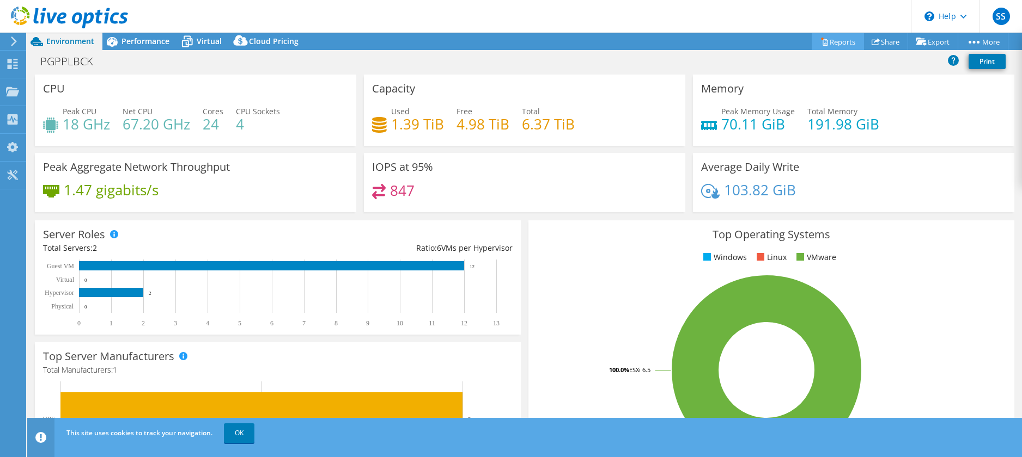
click at [843, 44] on link "Reports" at bounding box center [837, 41] width 52 height 17
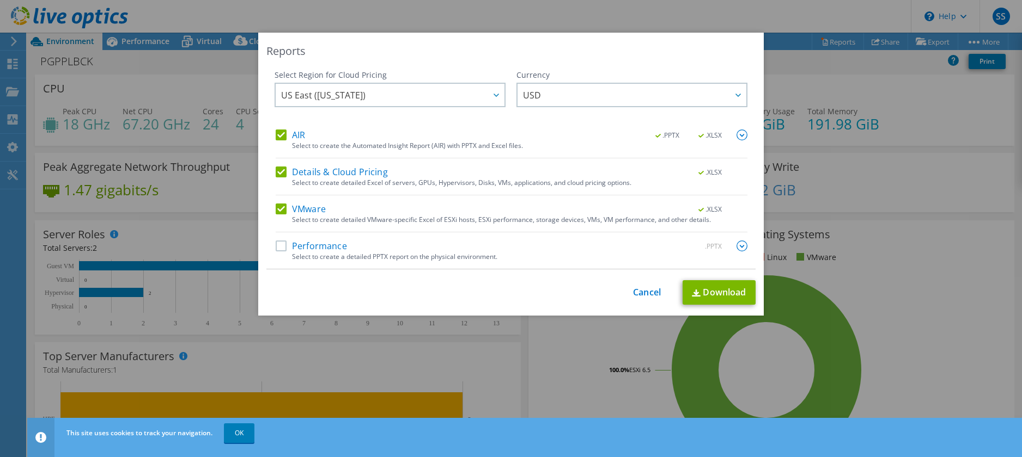
click at [317, 242] on label "Performance" at bounding box center [311, 246] width 71 height 11
click at [0, 0] on input "Performance" at bounding box center [0, 0] width 0 height 0
click at [401, 94] on span "US East (Virginia)" at bounding box center [392, 95] width 223 height 22
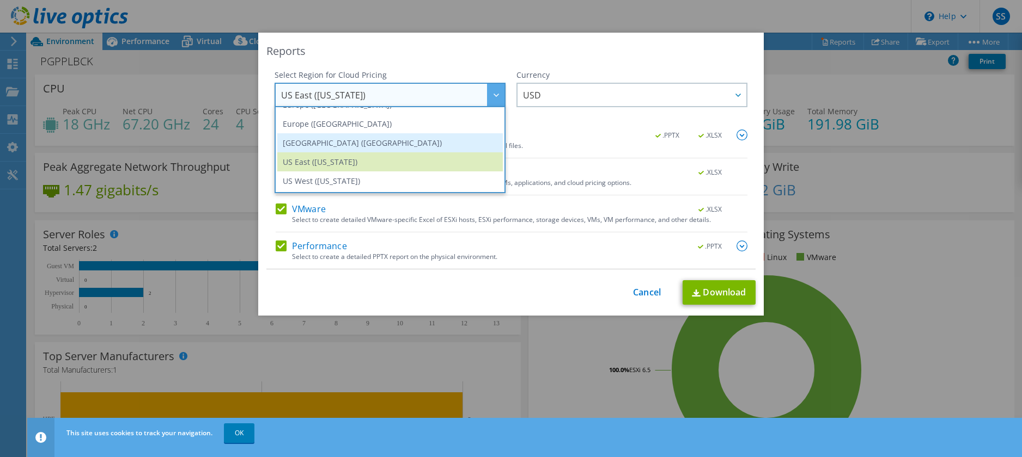
scroll to position [93, 0]
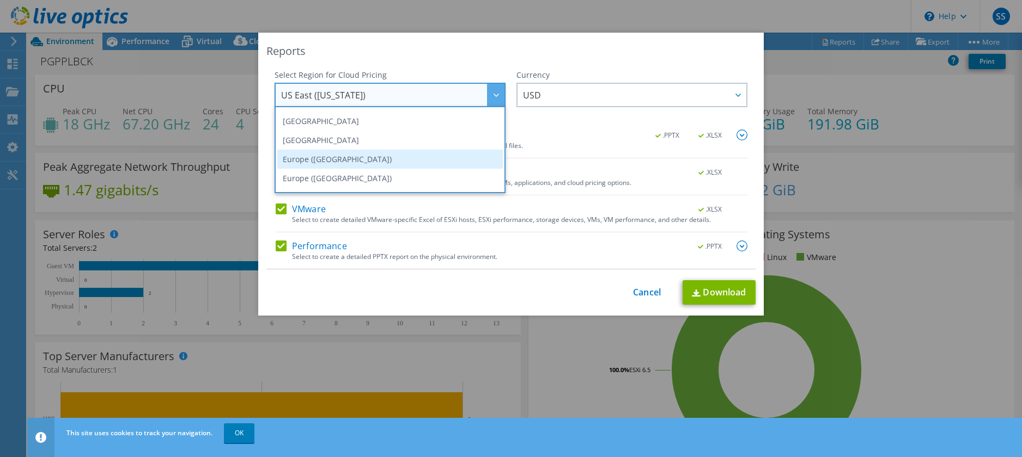
click at [333, 163] on li "Europe ([GEOGRAPHIC_DATA])" at bounding box center [389, 159] width 225 height 19
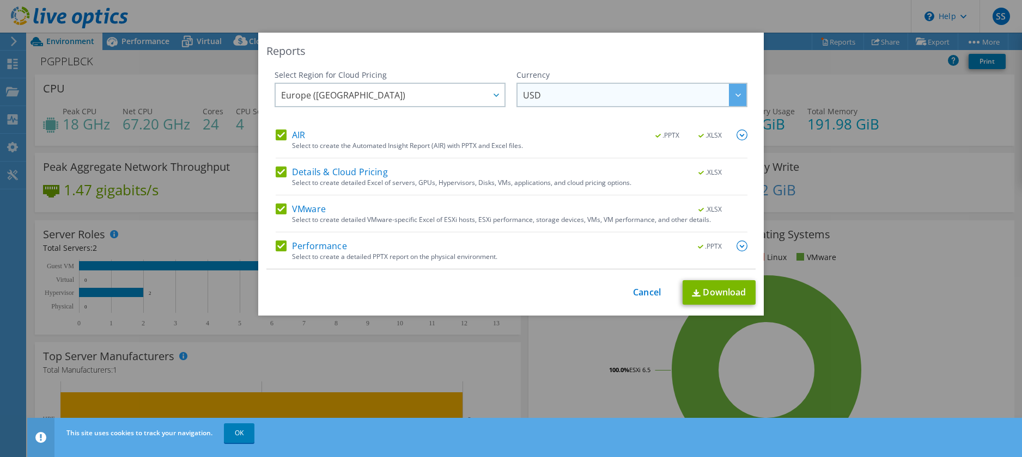
click at [581, 97] on span "USD" at bounding box center [634, 95] width 223 height 22
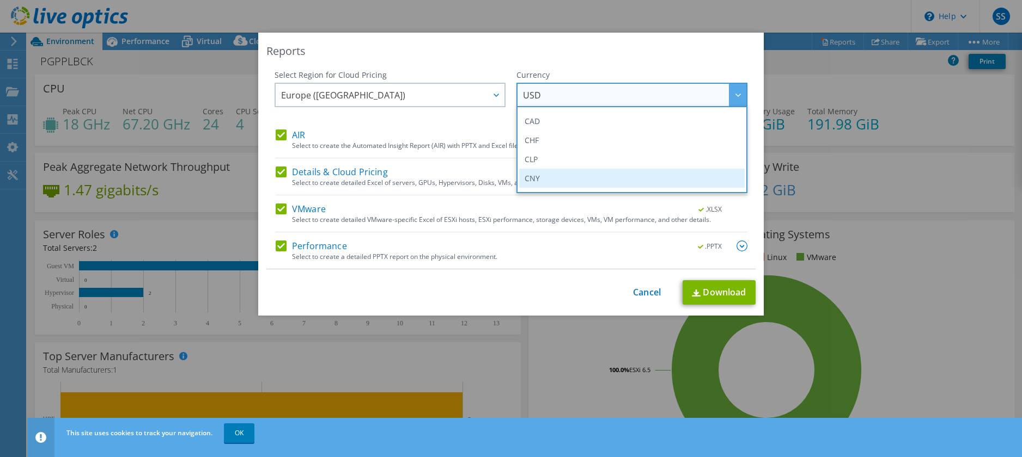
scroll to position [109, 0]
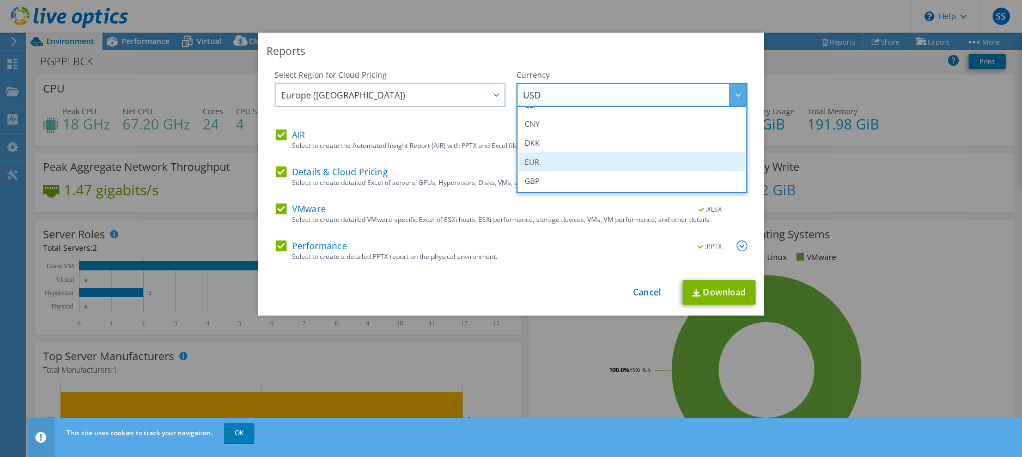
click at [549, 160] on li "EUR" at bounding box center [631, 161] width 225 height 19
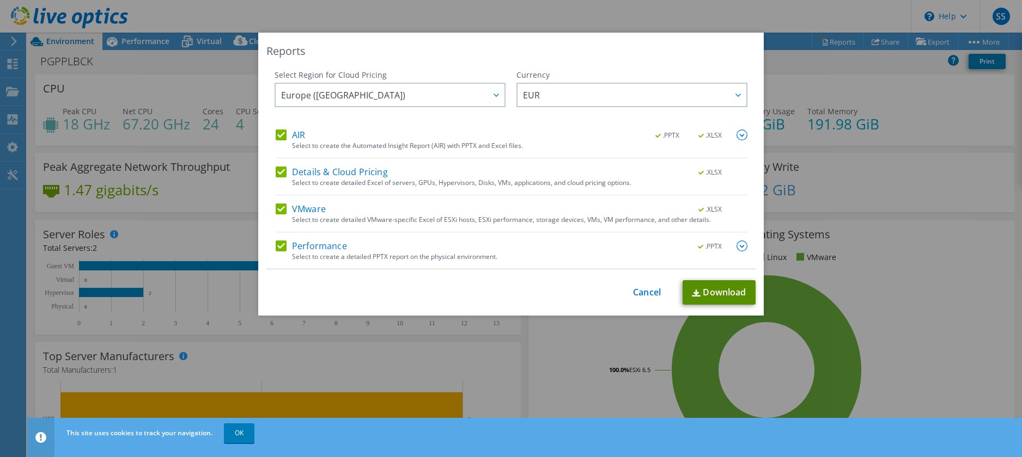
click at [717, 291] on link "Download" at bounding box center [718, 292] width 73 height 25
click at [627, 2] on div "Reports Select Region for Cloud Pricing Asia Pacific (Hong Kong) Asia Pacific (…" at bounding box center [511, 228] width 1022 height 457
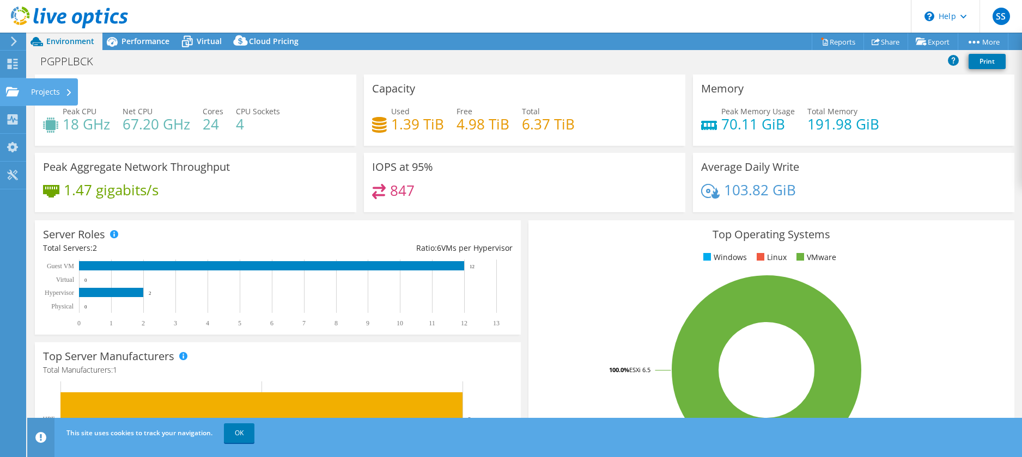
click at [42, 91] on div "Projects" at bounding box center [52, 91] width 52 height 27
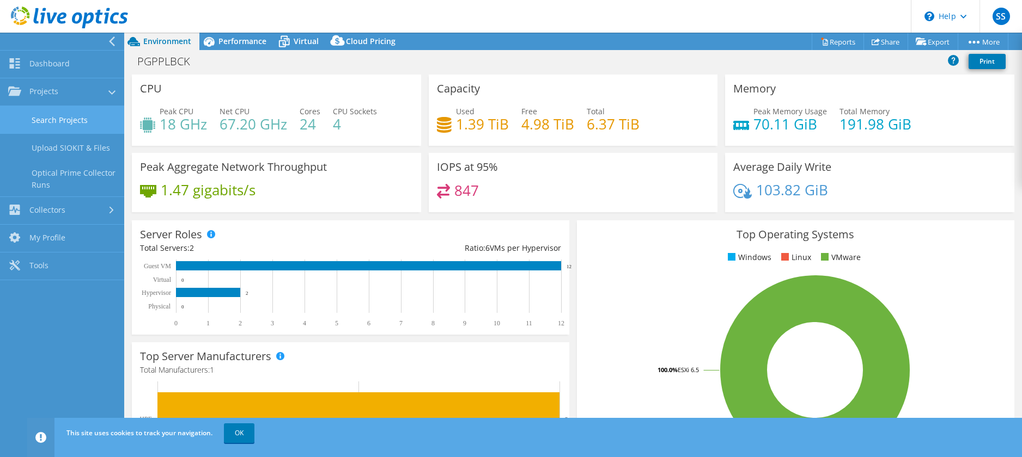
click at [74, 119] on link "Search Projects" at bounding box center [62, 120] width 124 height 28
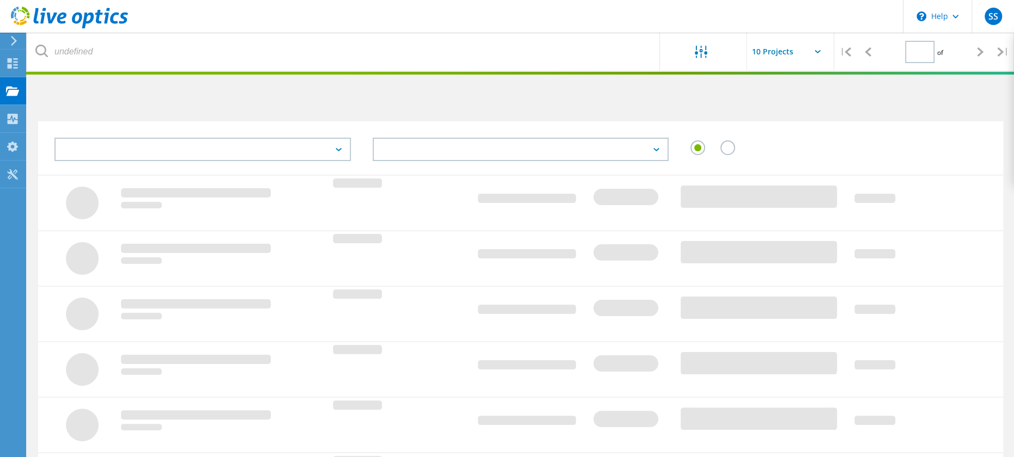
type input "1"
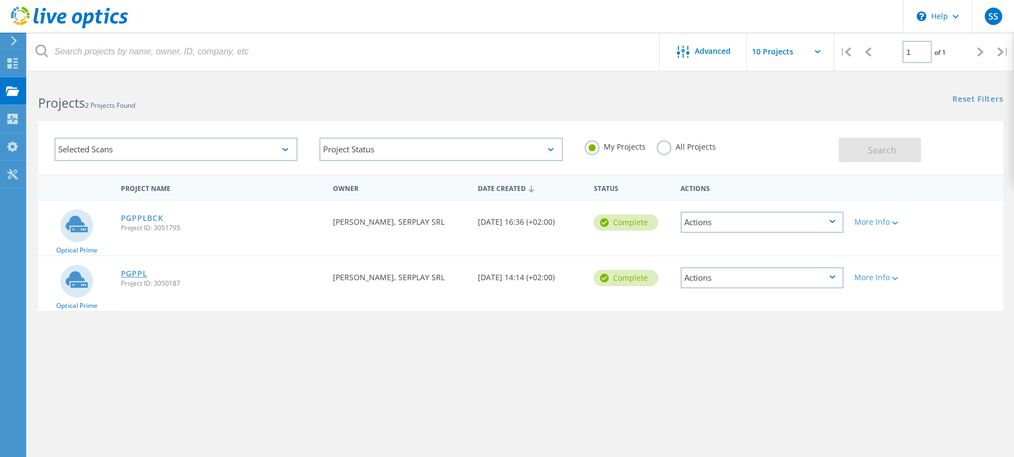
click at [127, 272] on link "PGPPL" at bounding box center [134, 274] width 27 height 8
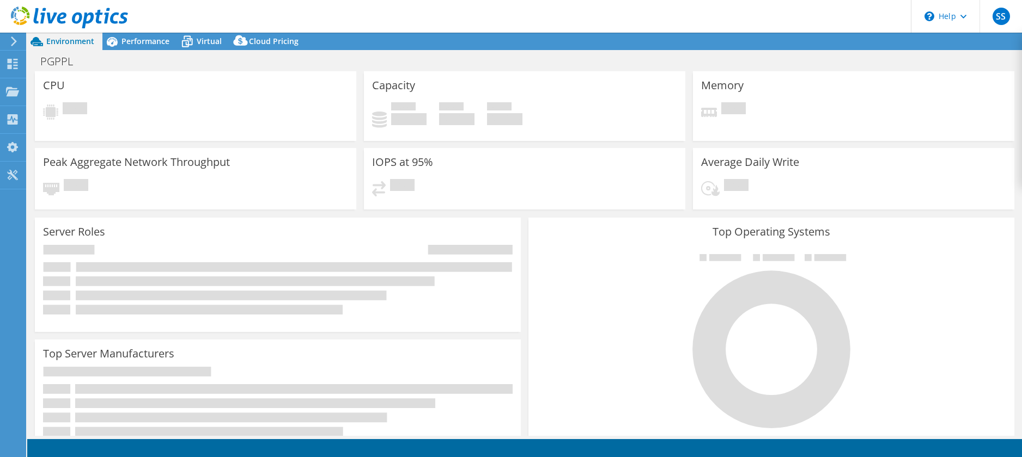
select select "USD"
select select "EUFrankfurt"
select select "EUR"
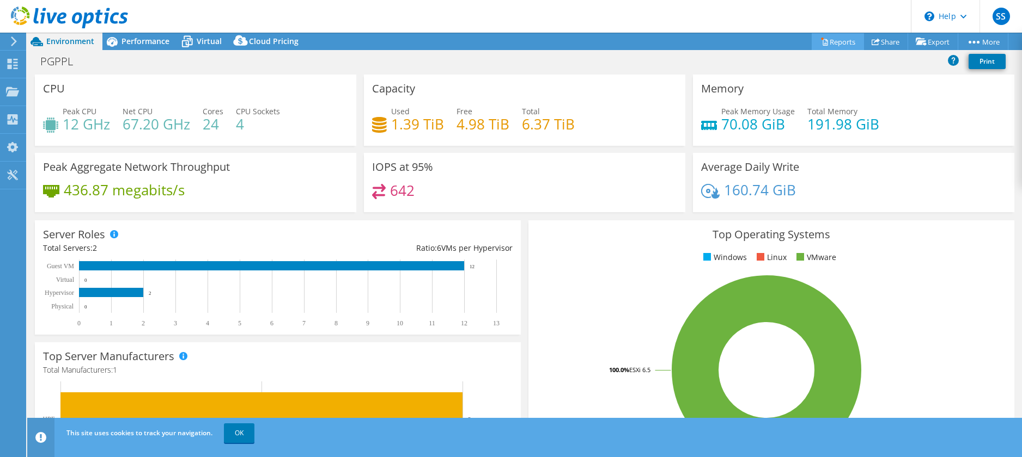
click at [835, 39] on link "Reports" at bounding box center [837, 41] width 52 height 17
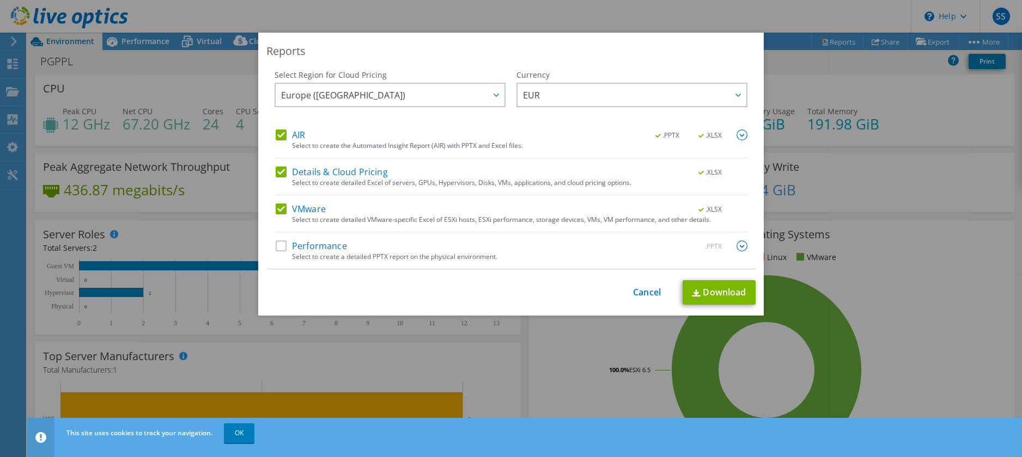
click at [303, 245] on label "Performance" at bounding box center [311, 246] width 71 height 11
click at [0, 0] on input "Performance" at bounding box center [0, 0] width 0 height 0
click at [731, 288] on link "Download" at bounding box center [718, 292] width 73 height 25
click at [625, 286] on div "This process may take a while, please wait... Cancel Download" at bounding box center [510, 292] width 489 height 25
click at [627, 290] on div "This process may take a while, please wait... Cancel Download" at bounding box center [510, 292] width 489 height 25
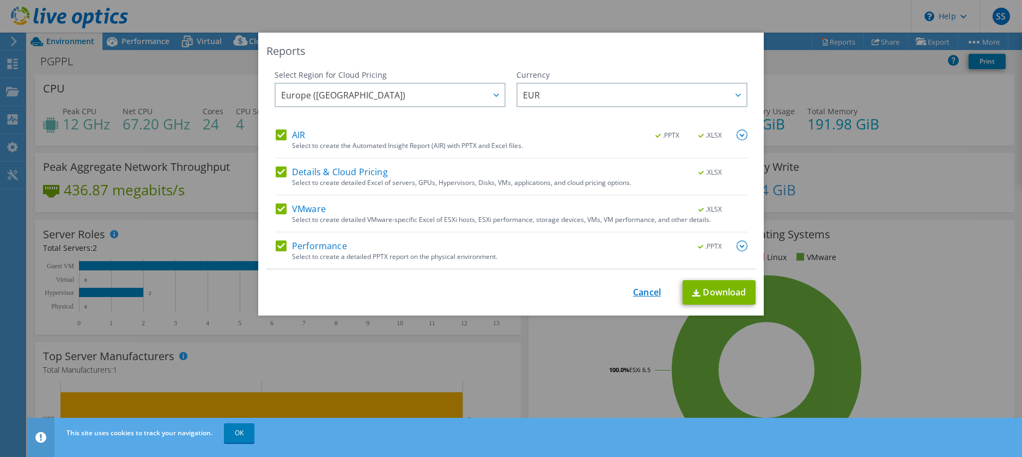
click at [637, 296] on link "Cancel" at bounding box center [647, 293] width 28 height 10
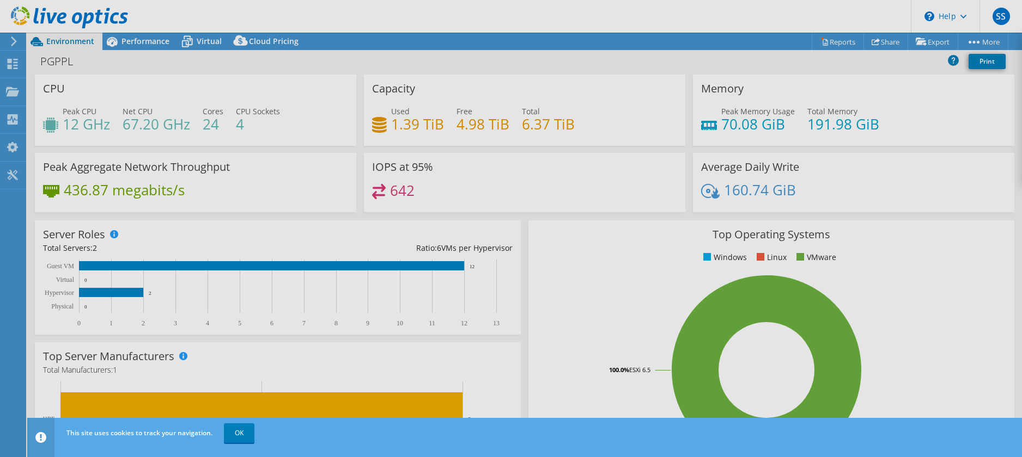
click at [638, 294] on div at bounding box center [511, 228] width 1022 height 457
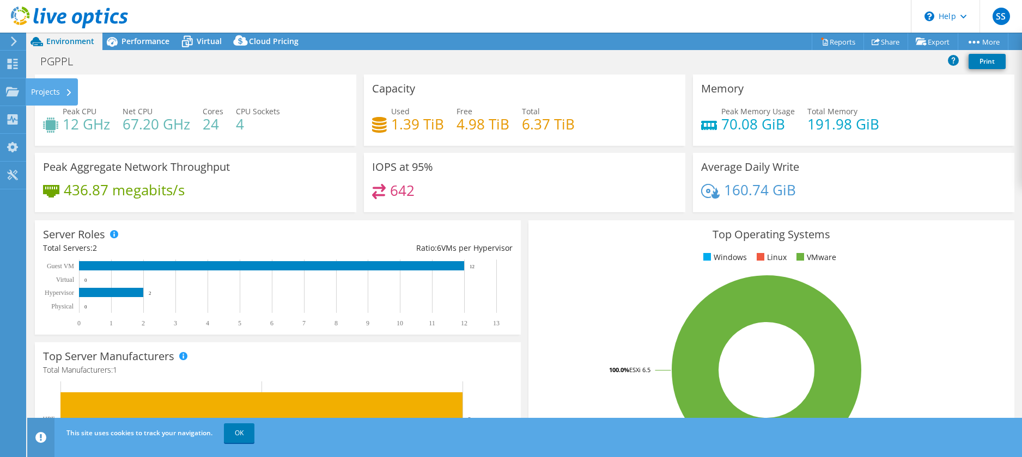
click at [63, 88] on div "Projects" at bounding box center [52, 91] width 52 height 27
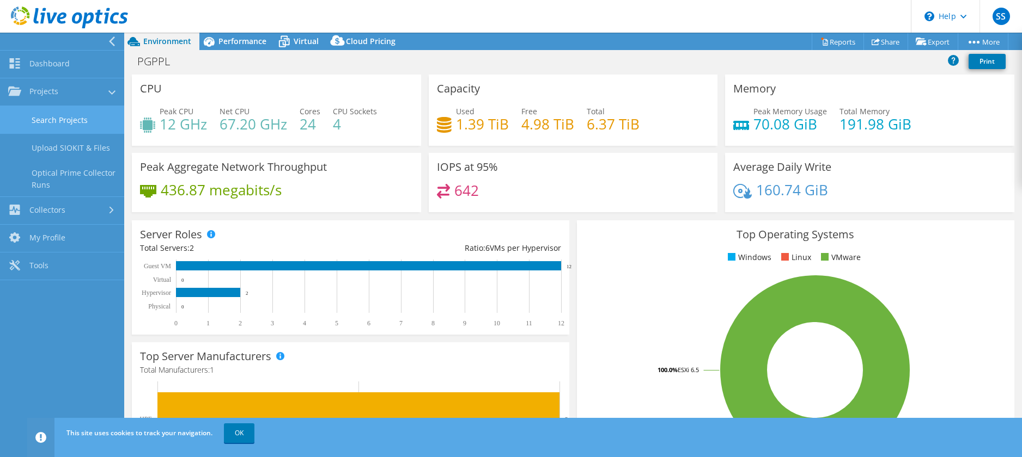
click at [76, 123] on link "Search Projects" at bounding box center [62, 120] width 124 height 28
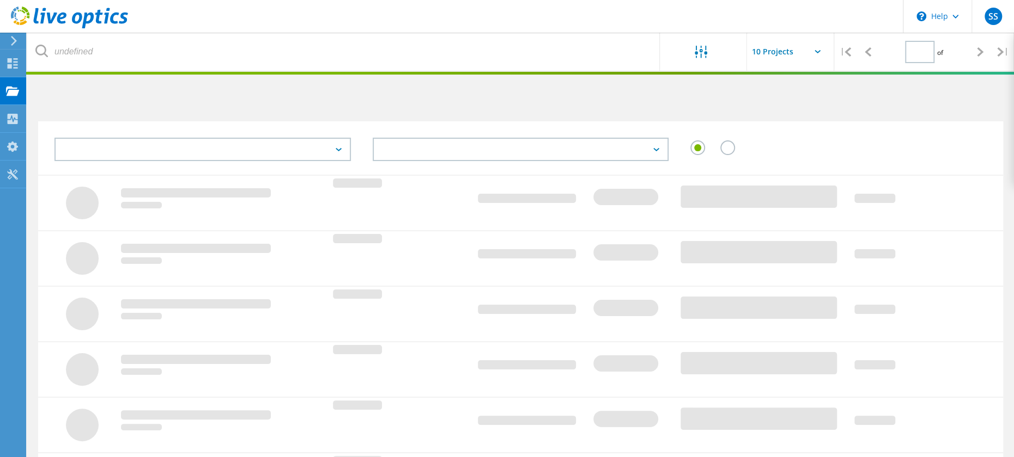
type input "1"
